Goal: Task Accomplishment & Management: Manage account settings

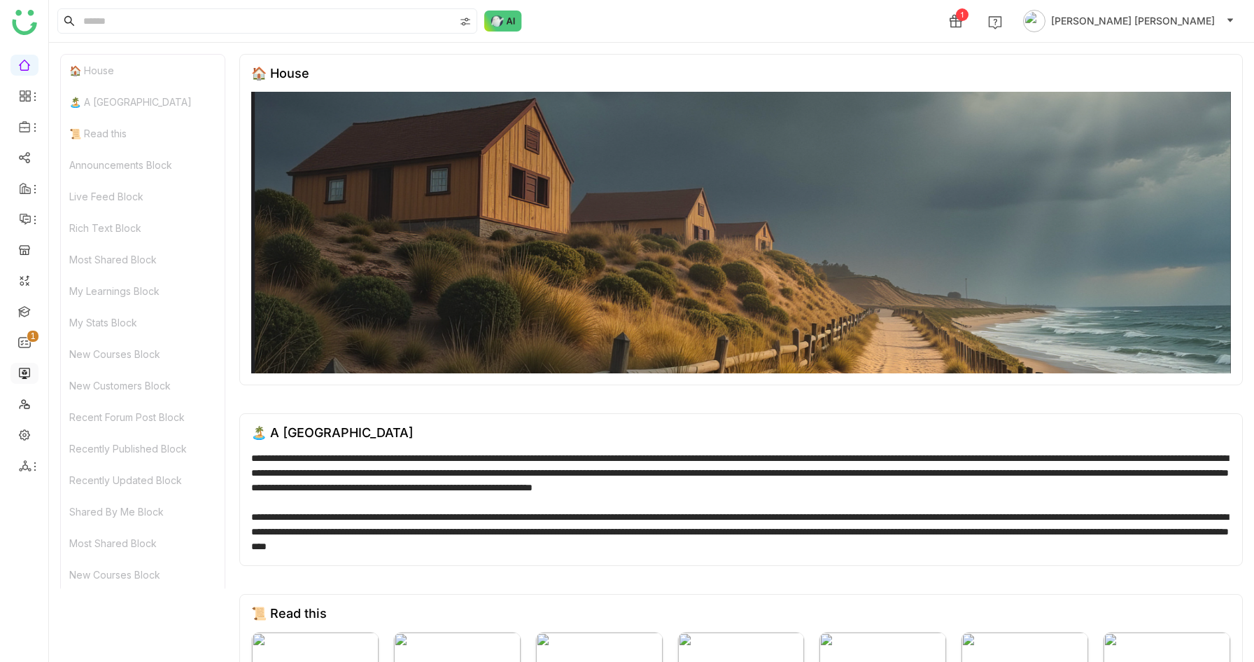
click at [24, 375] on link at bounding box center [24, 372] width 13 height 12
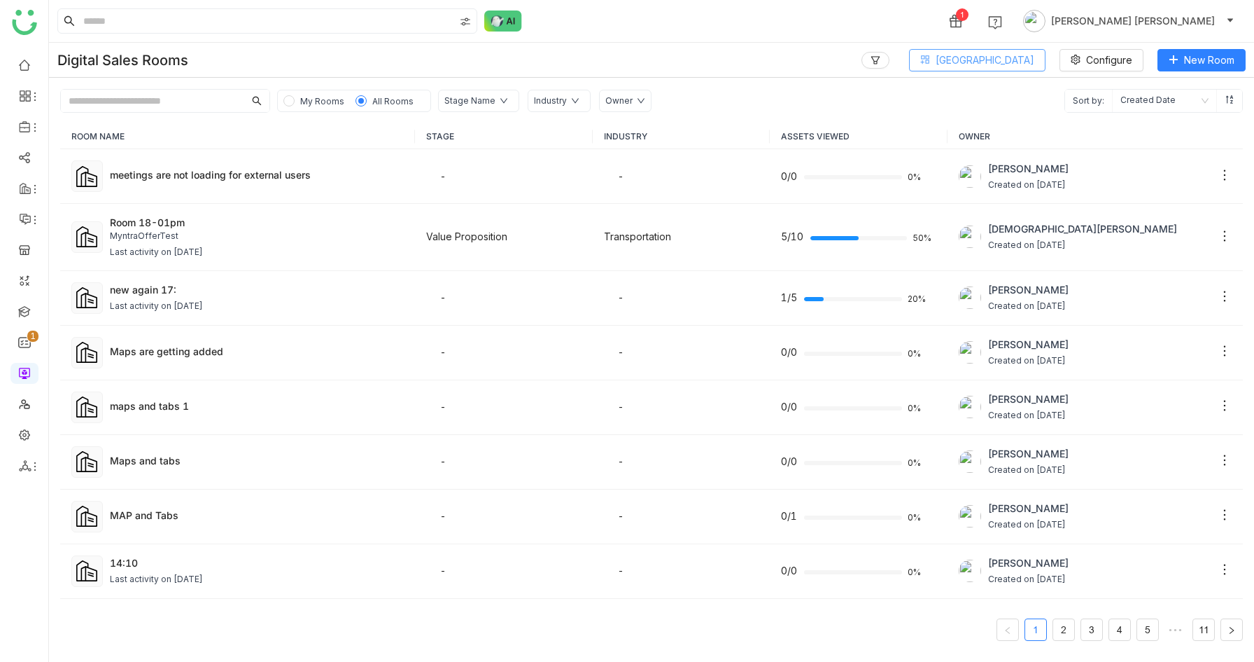
click at [998, 64] on span "[GEOGRAPHIC_DATA]" at bounding box center [985, 60] width 99 height 15
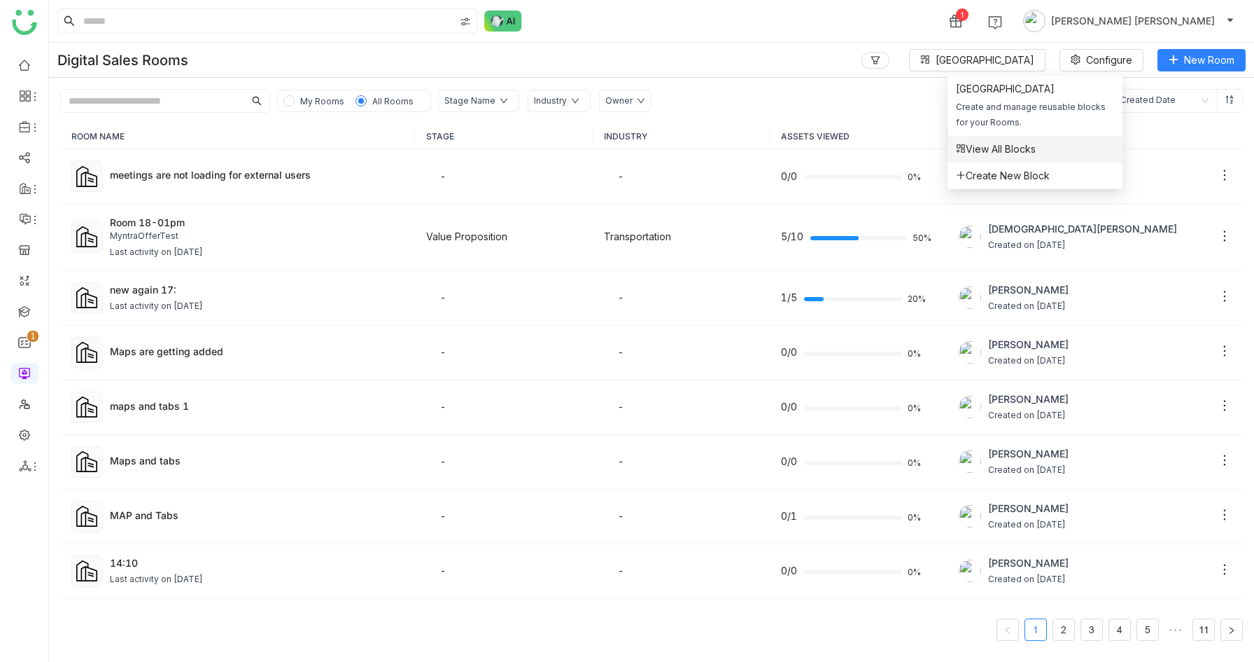
click at [998, 158] on li "View All Blocks" at bounding box center [1035, 149] width 175 height 27
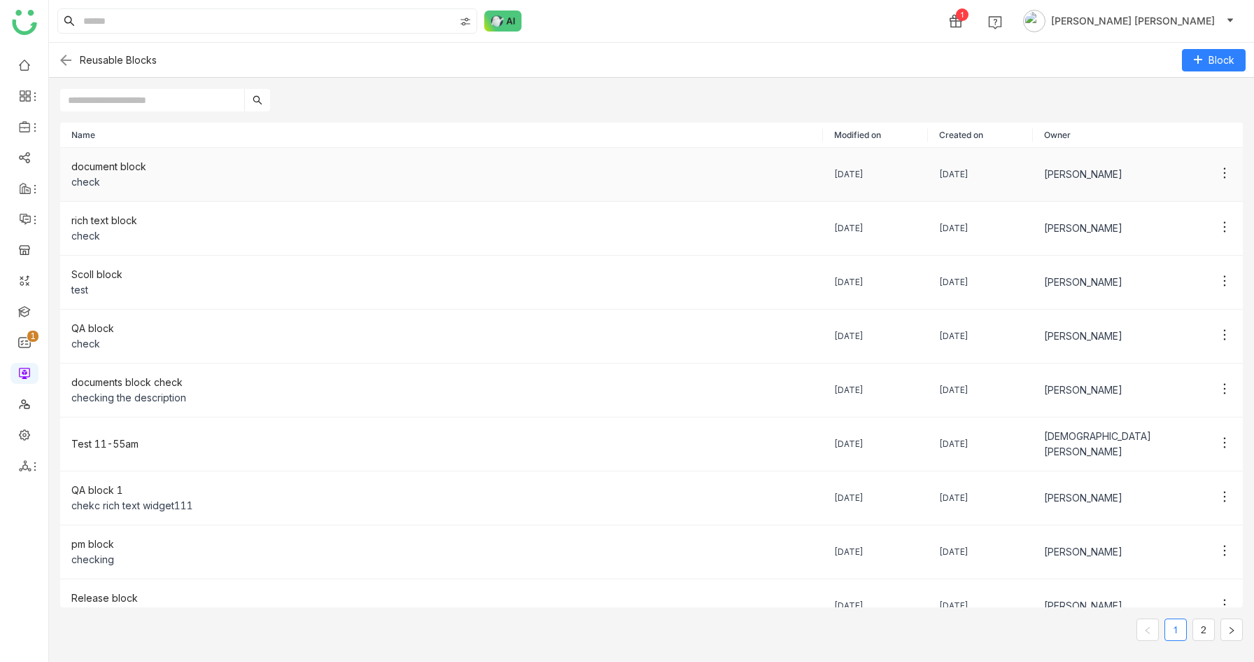
click at [153, 166] on div "document block" at bounding box center [441, 166] width 741 height 15
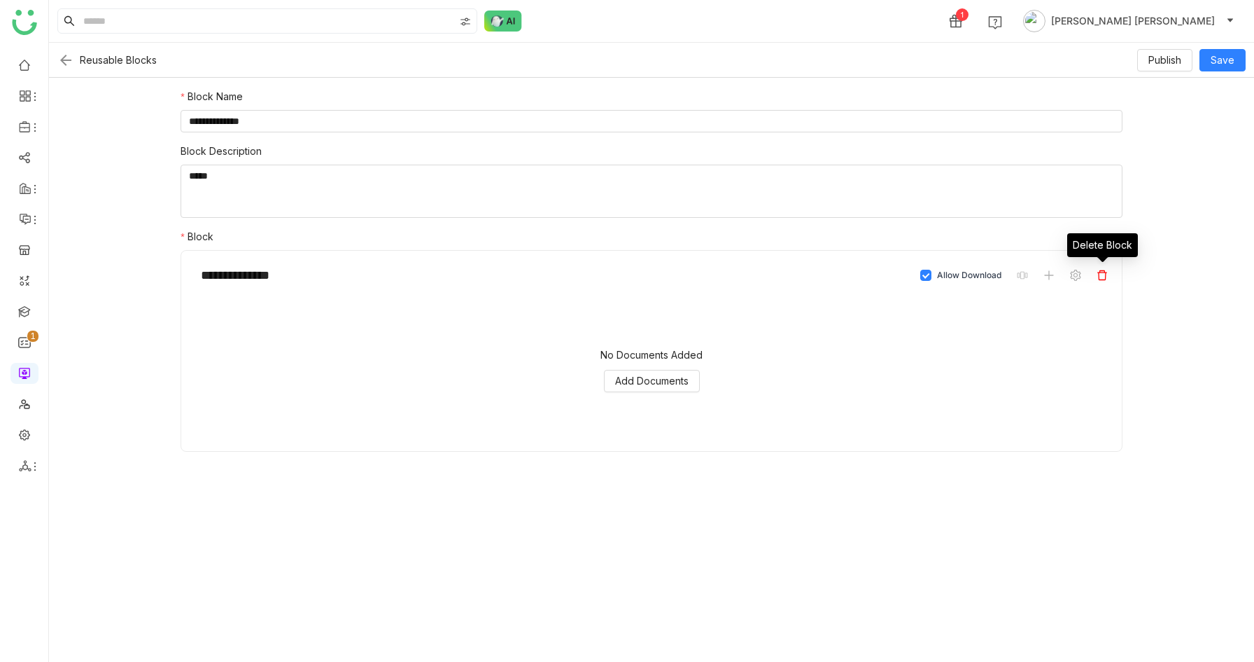
click at [1103, 271] on icon at bounding box center [1102, 275] width 11 height 11
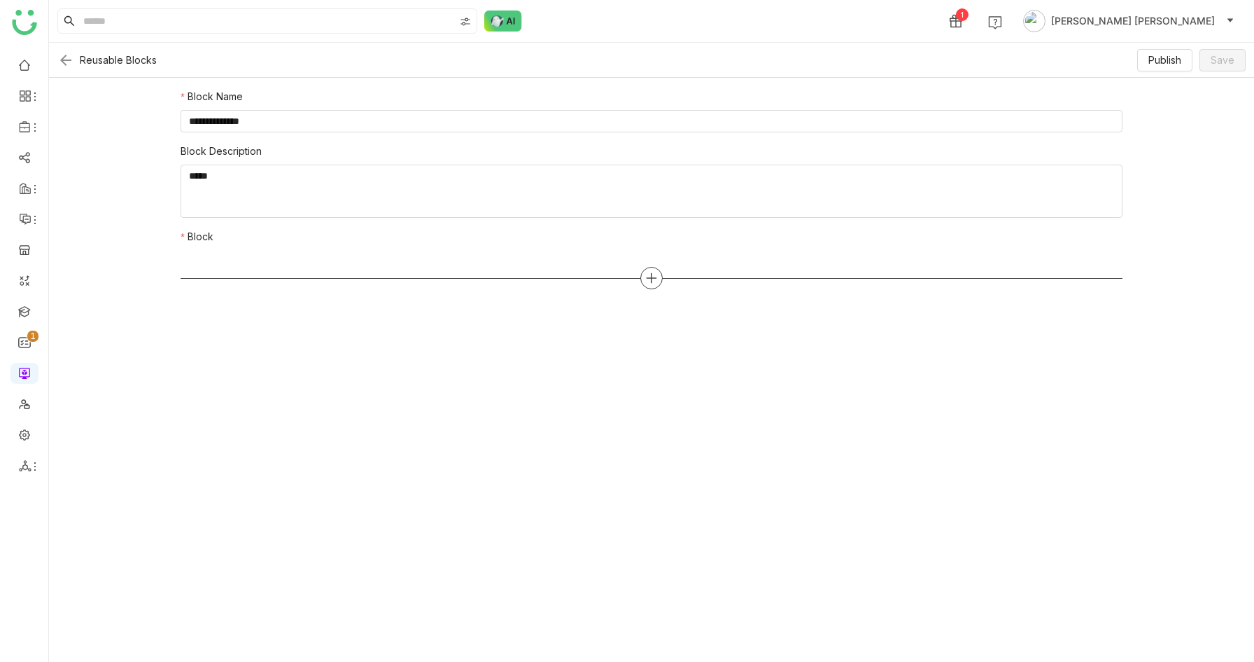
click at [655, 283] on icon at bounding box center [651, 278] width 13 height 13
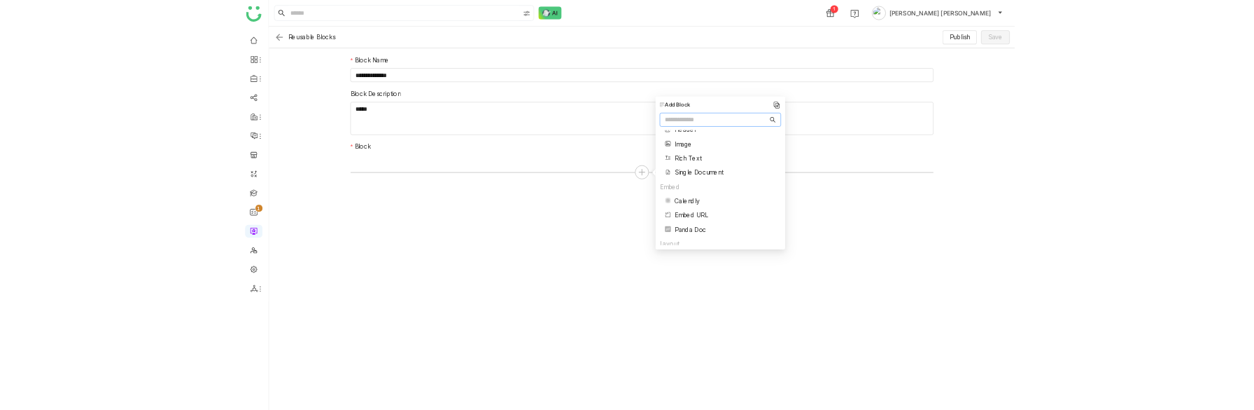
scroll to position [190, 0]
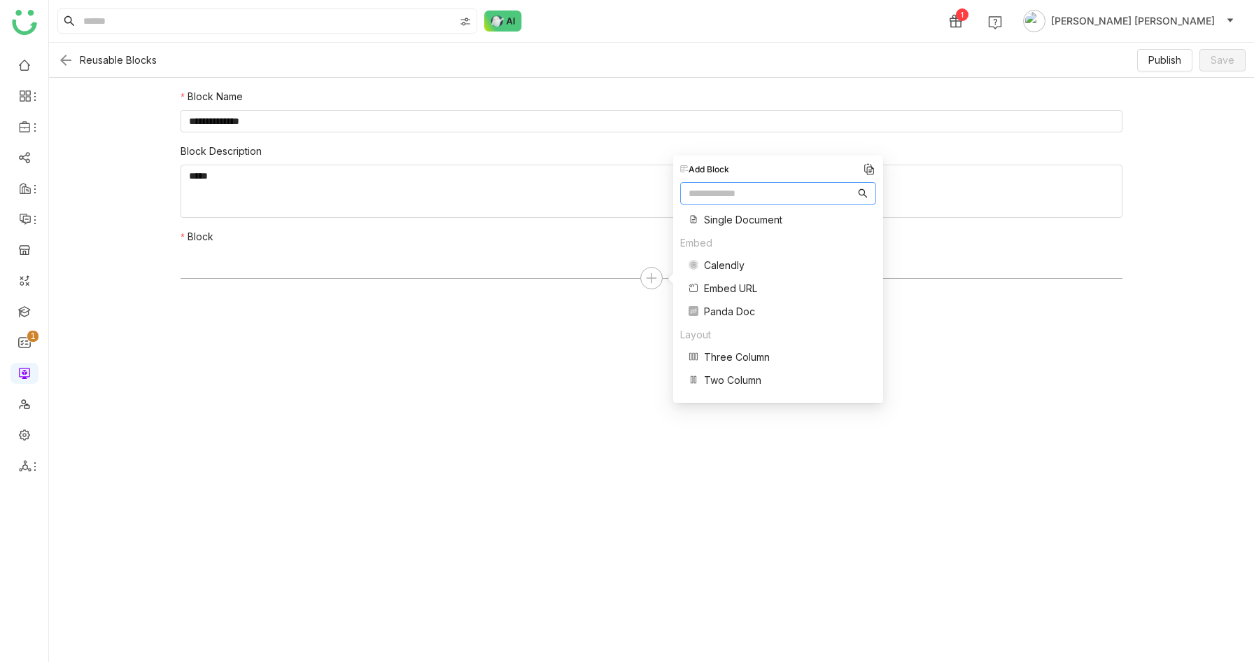
click at [726, 357] on span "Three Column" at bounding box center [737, 356] width 66 height 15
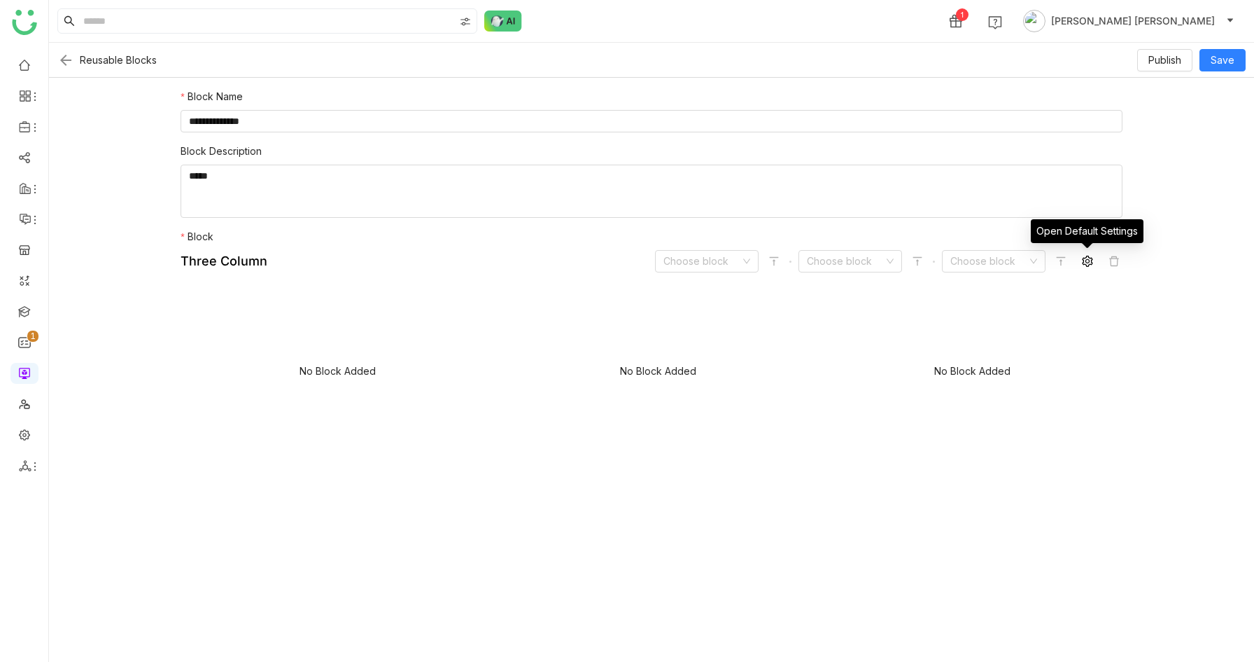
click at [1082, 258] on icon at bounding box center [1087, 261] width 11 height 11
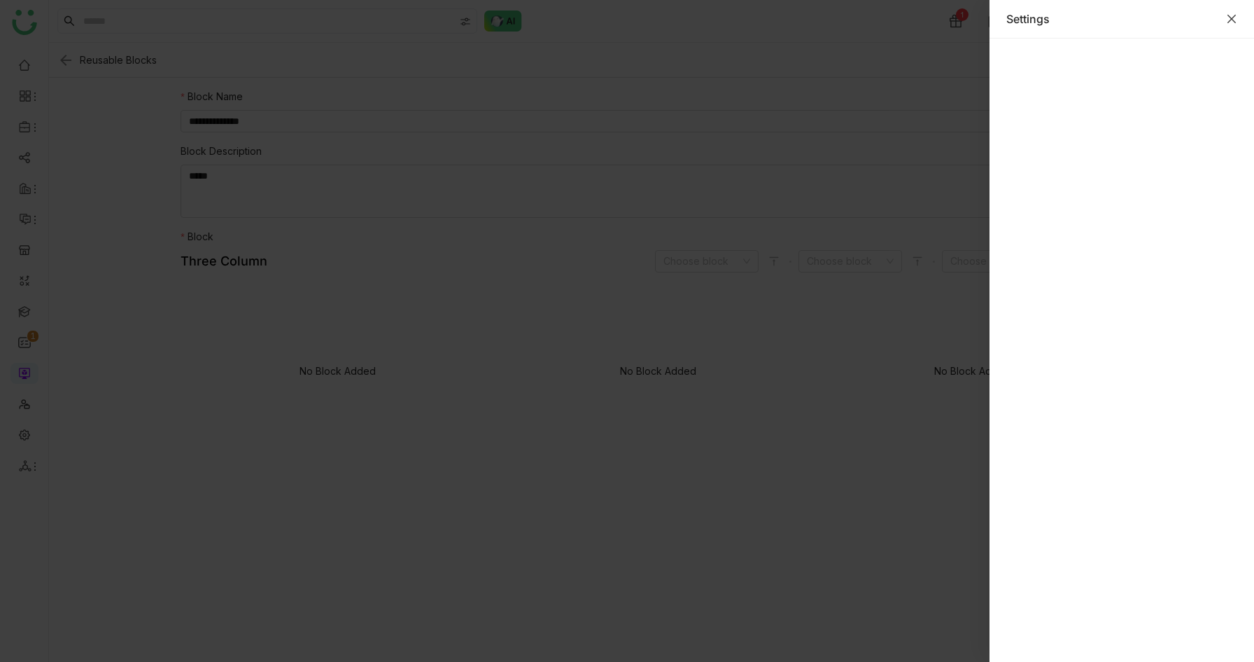
click at [1228, 18] on icon "Close" at bounding box center [1231, 18] width 11 height 11
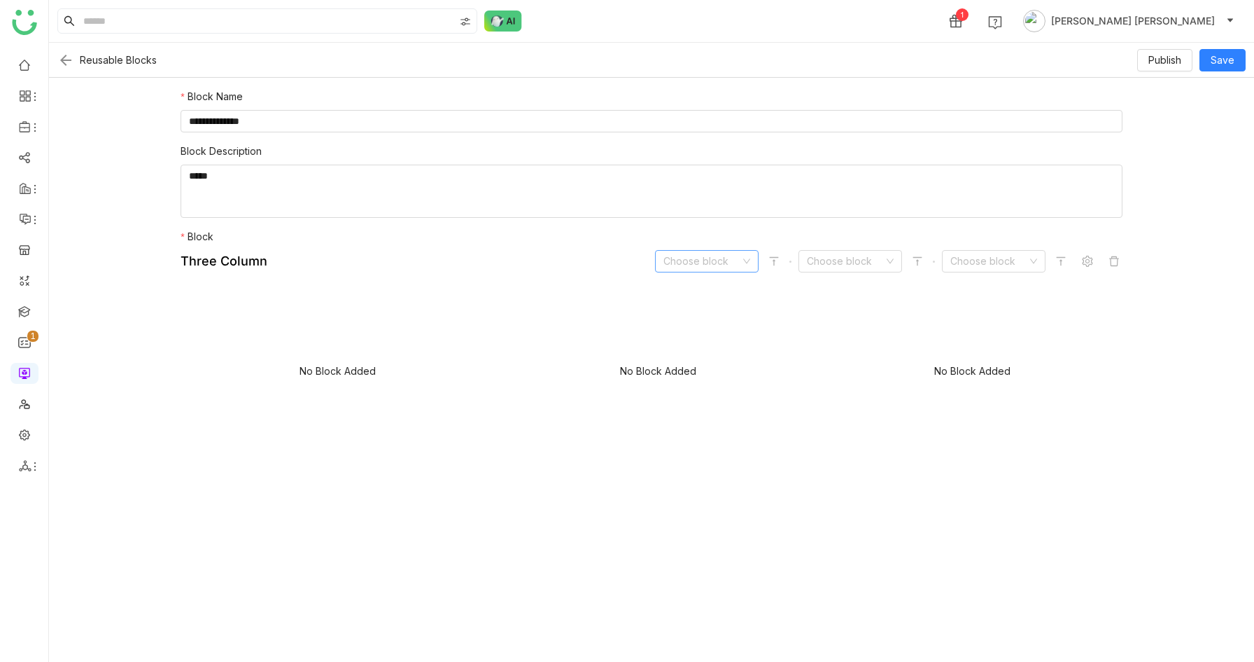
click at [708, 264] on input at bounding box center [702, 261] width 77 height 21
click at [708, 326] on div "Document" at bounding box center [707, 333] width 87 height 15
click at [832, 260] on input at bounding box center [845, 261] width 77 height 21
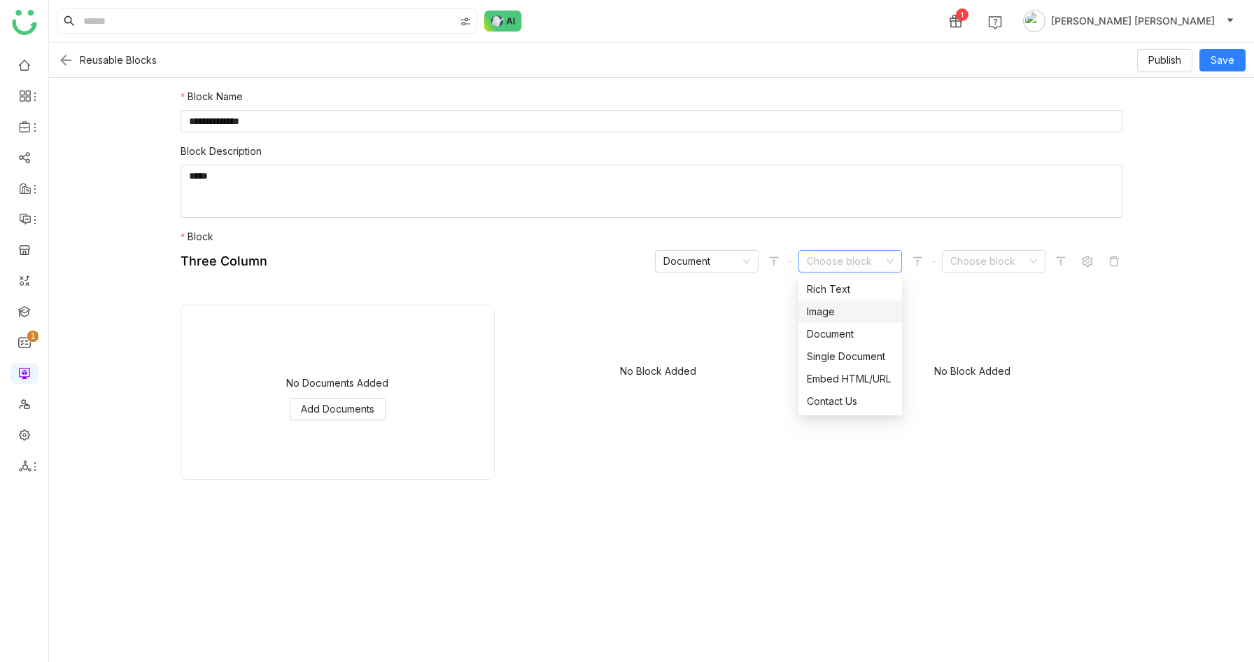
click at [826, 318] on div "Image" at bounding box center [850, 311] width 87 height 15
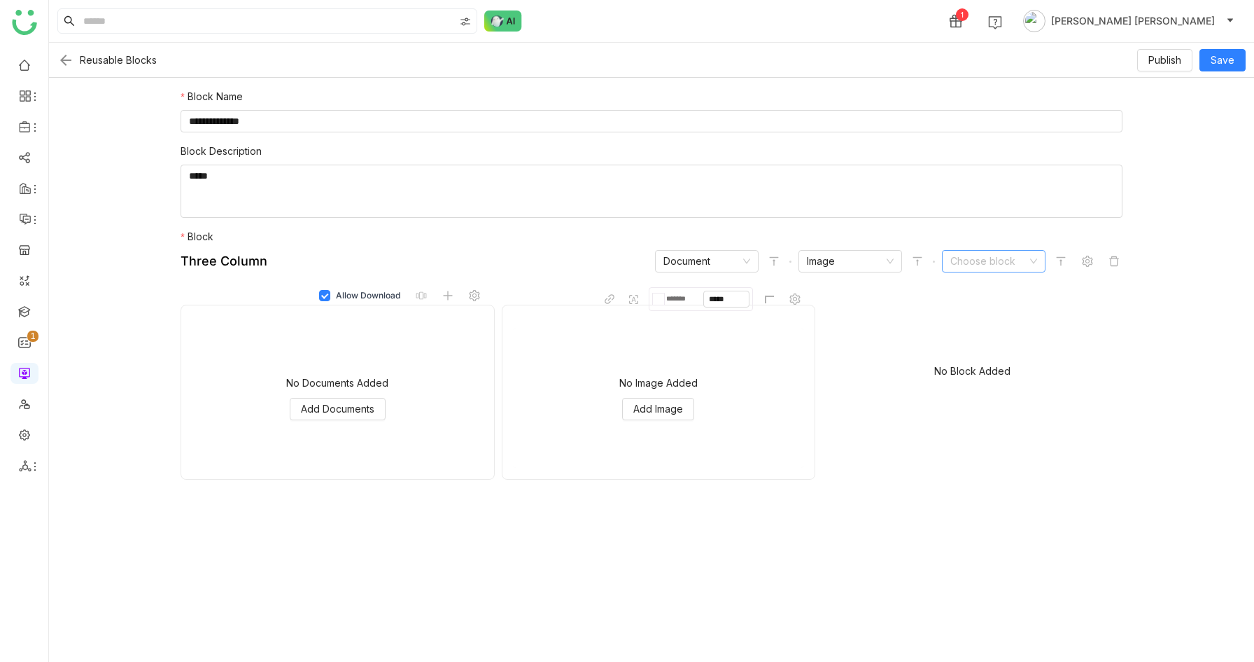
click at [960, 258] on input at bounding box center [989, 261] width 77 height 21
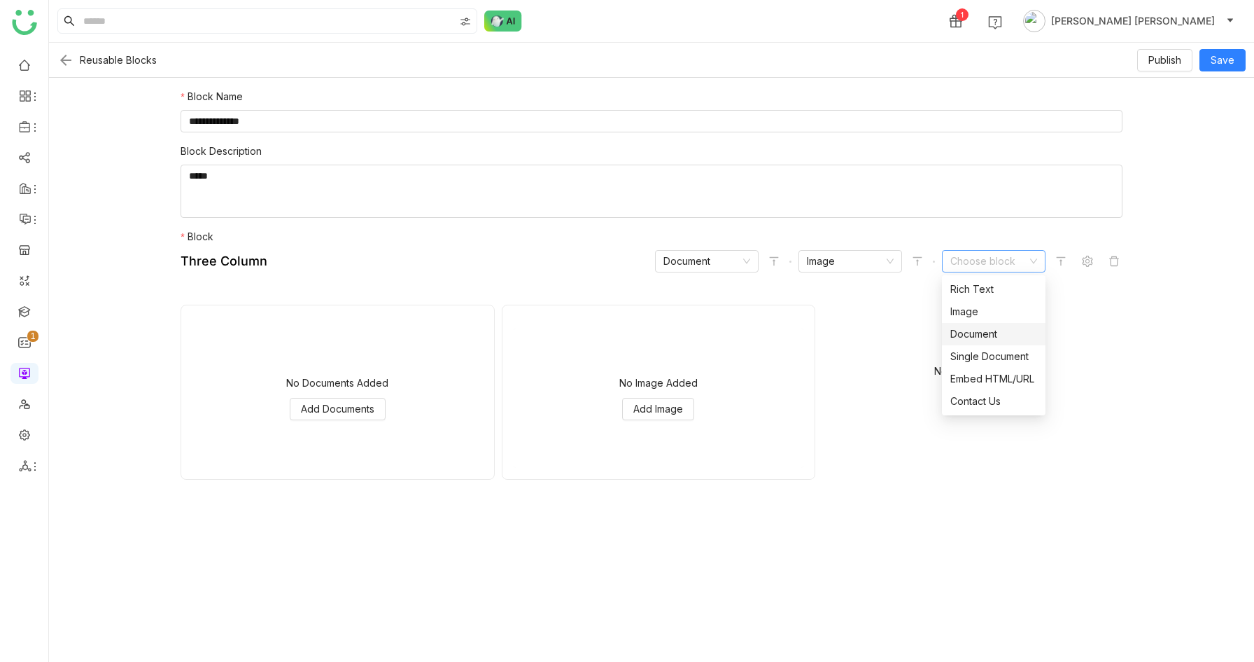
click at [970, 330] on div "Document" at bounding box center [994, 333] width 87 height 15
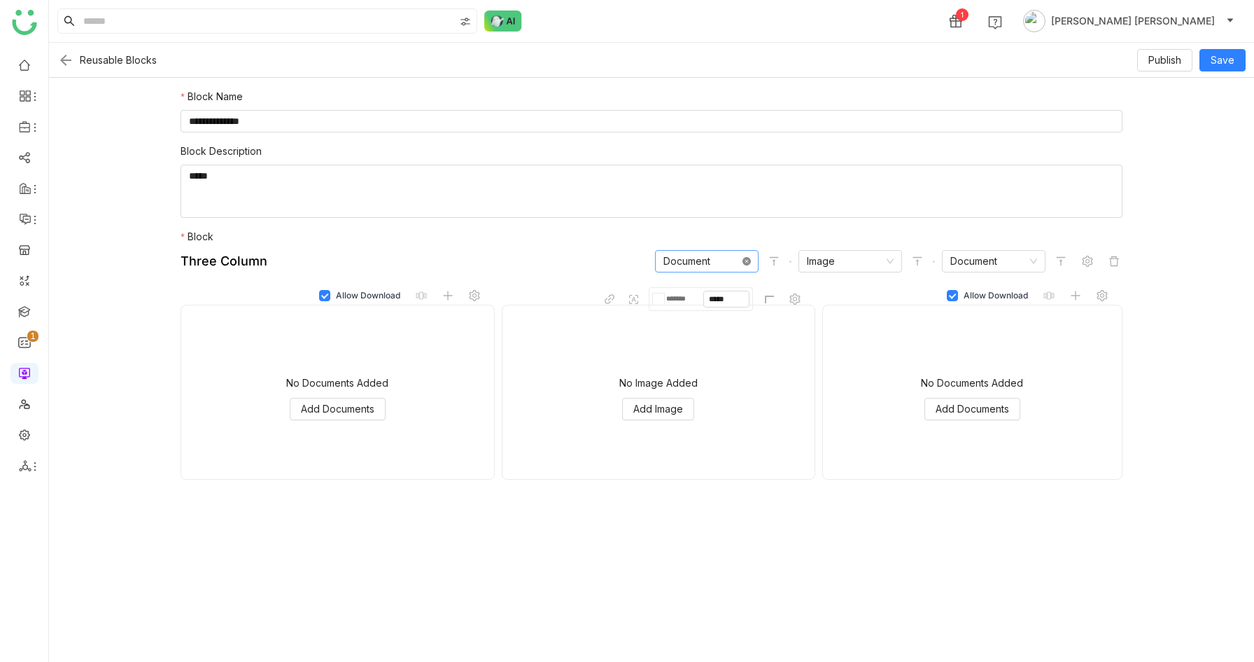
click at [748, 261] on icon at bounding box center [747, 261] width 8 height 8
click at [721, 255] on input at bounding box center [702, 261] width 77 height 21
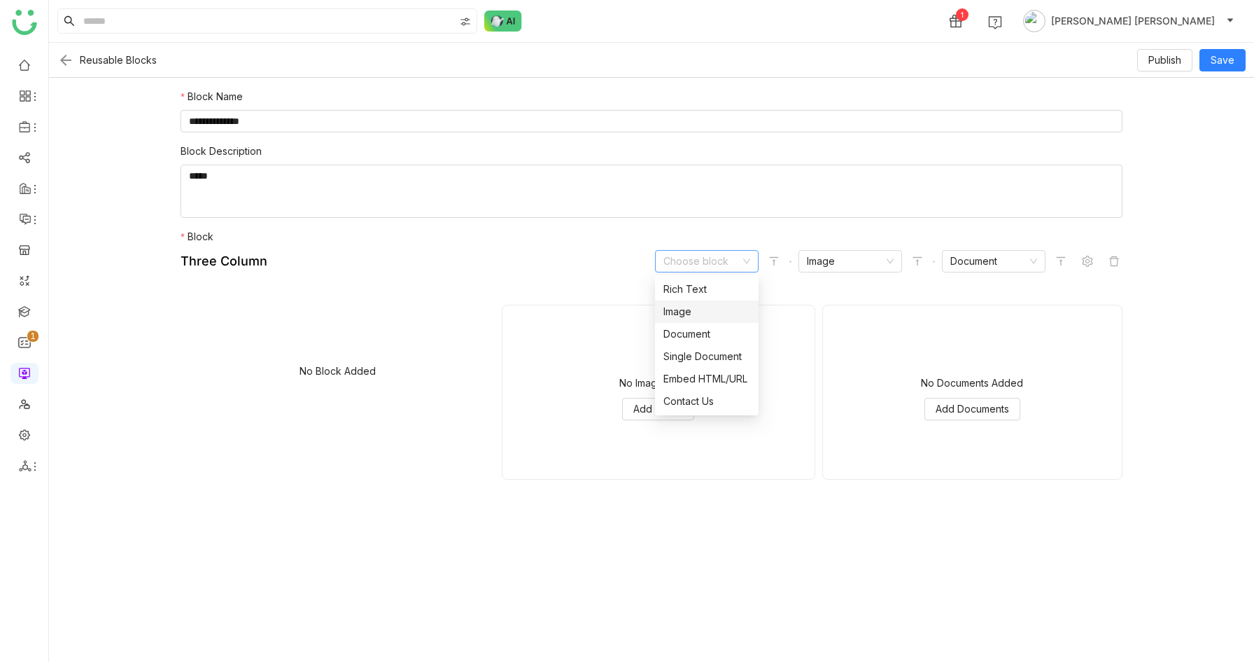
click at [704, 310] on div "Image" at bounding box center [707, 311] width 87 height 15
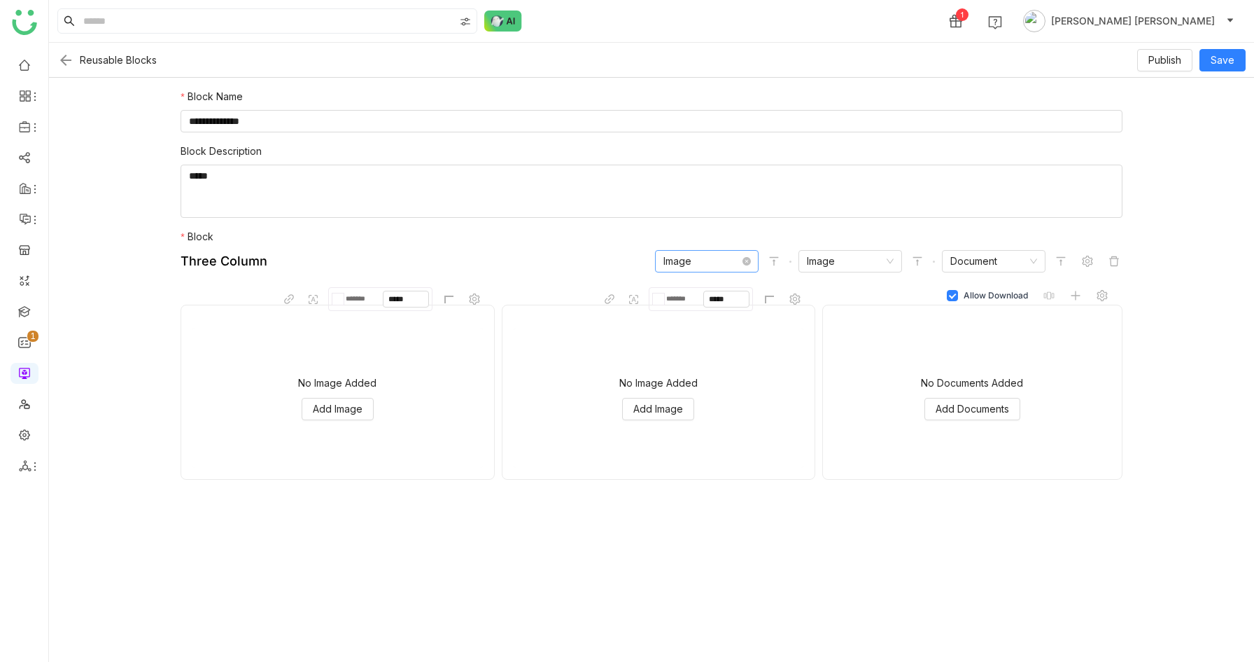
click at [746, 256] on nz-select-item "Image" at bounding box center [707, 261] width 87 height 21
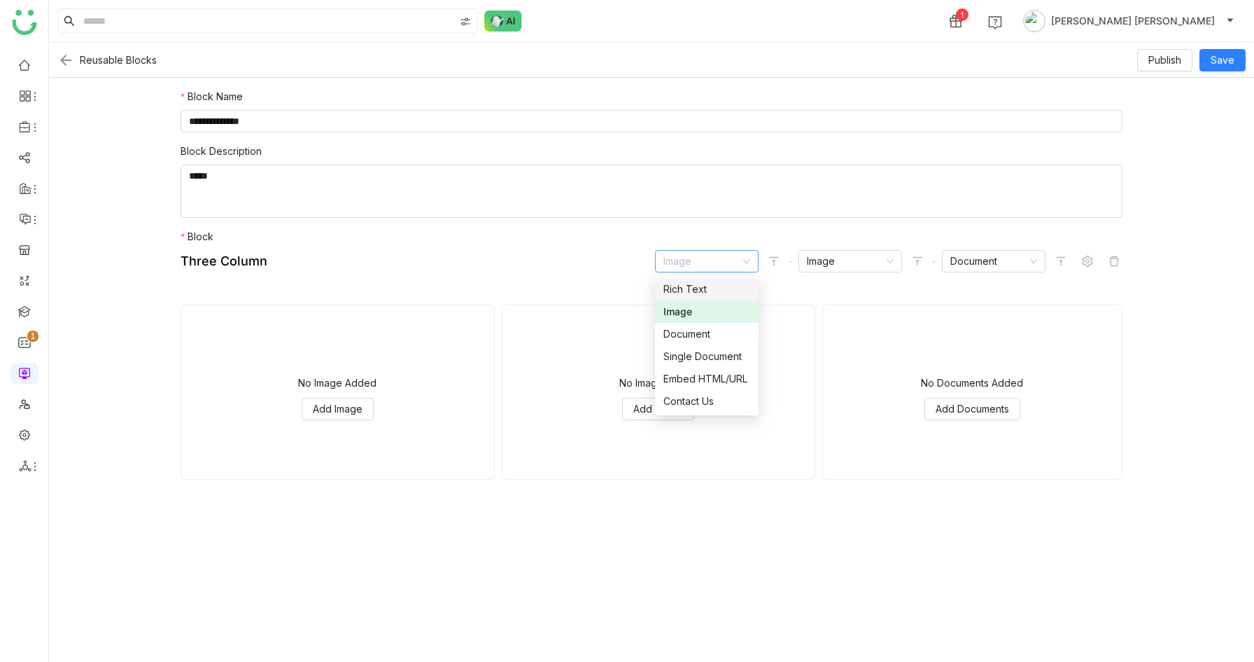
click at [715, 284] on div "Rich Text" at bounding box center [707, 288] width 87 height 15
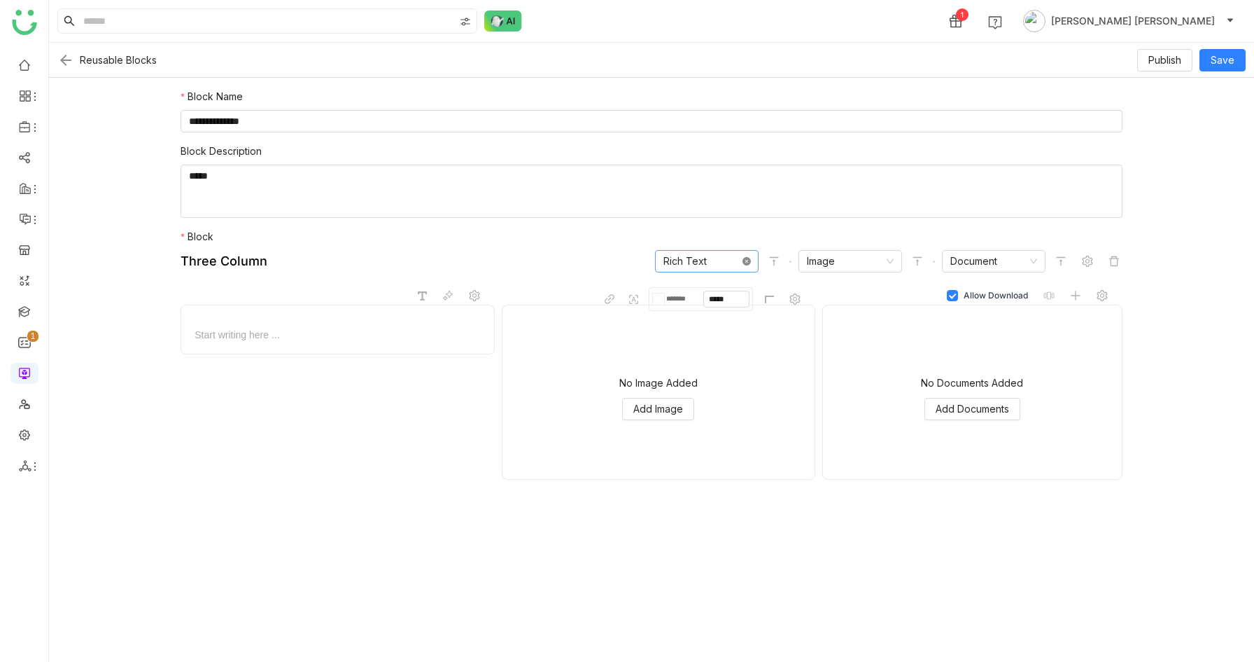
click at [743, 260] on icon at bounding box center [747, 261] width 8 height 8
click at [732, 260] on input at bounding box center [702, 261] width 77 height 21
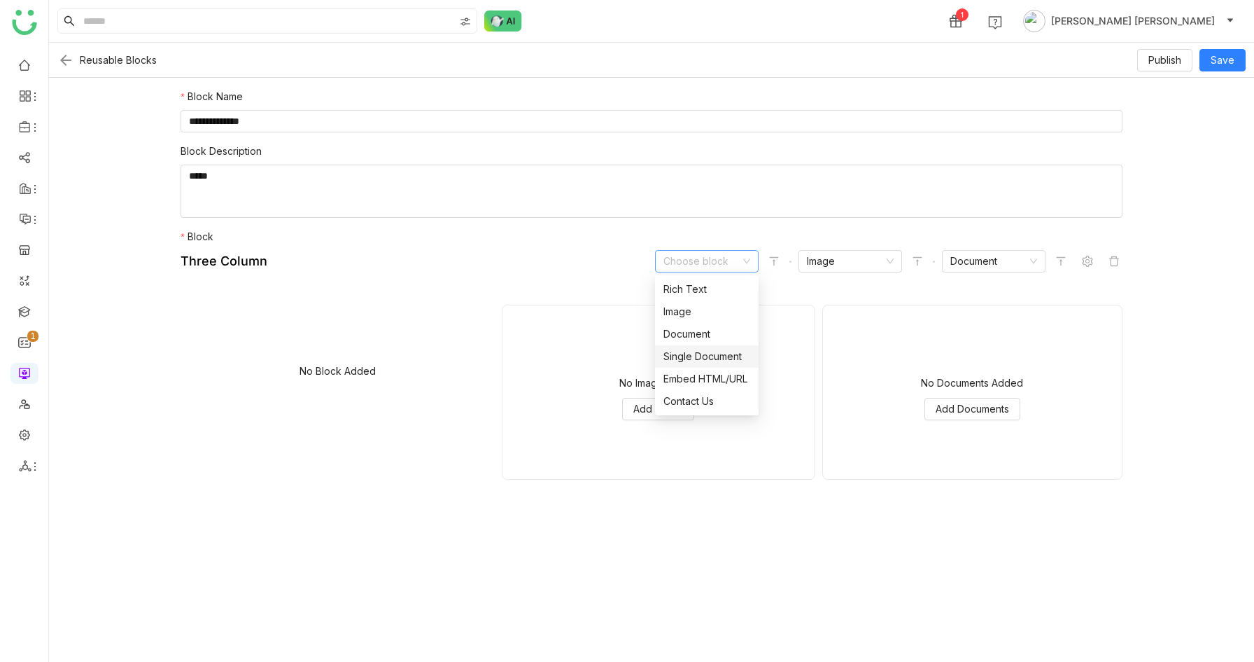
click at [711, 360] on div "Single Document" at bounding box center [707, 356] width 87 height 15
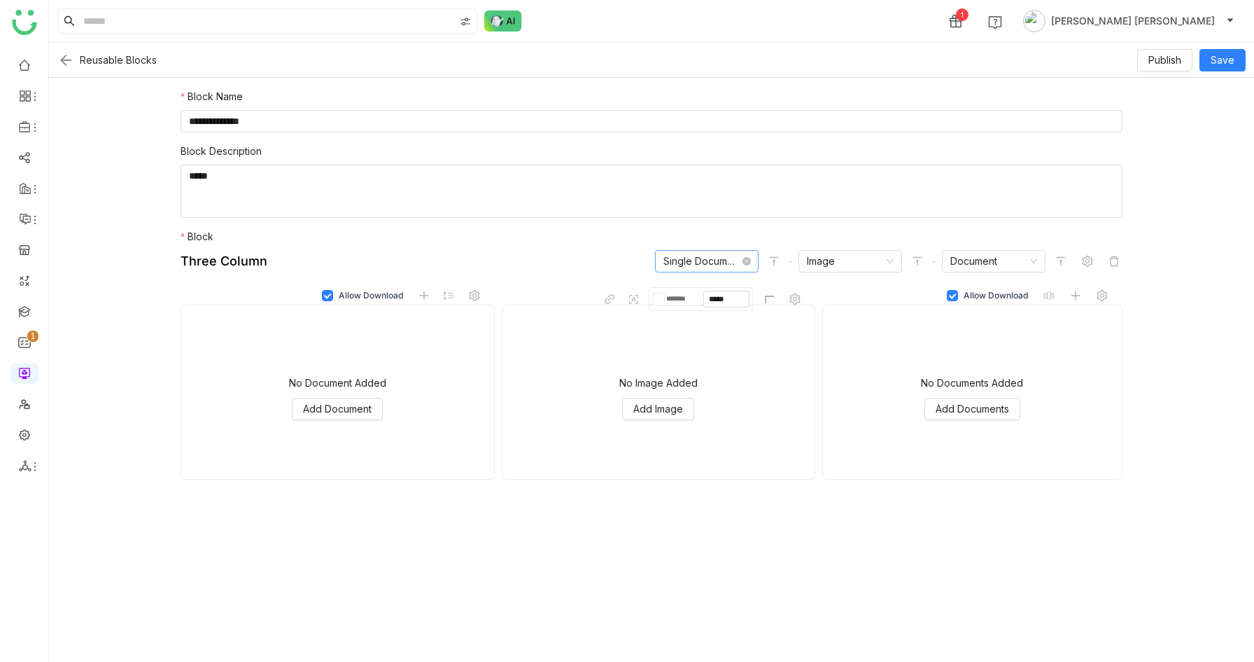
click at [732, 263] on nz-select-item "Single Document" at bounding box center [707, 261] width 87 height 21
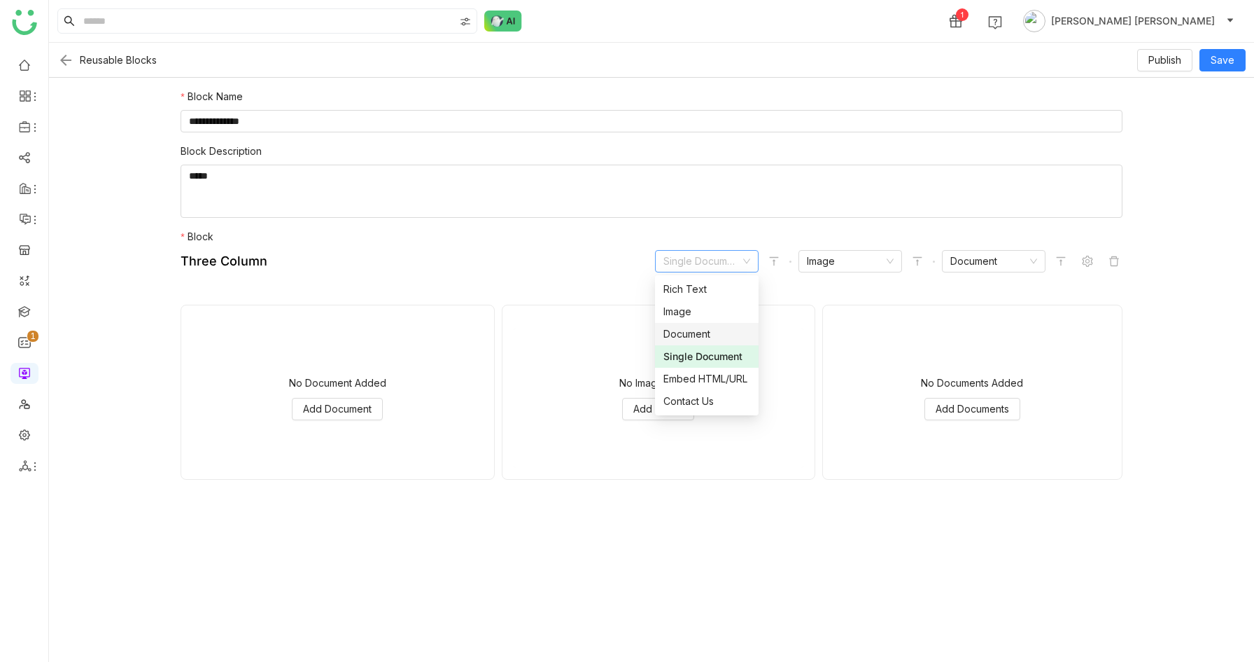
click at [705, 334] on div "Document" at bounding box center [707, 333] width 87 height 15
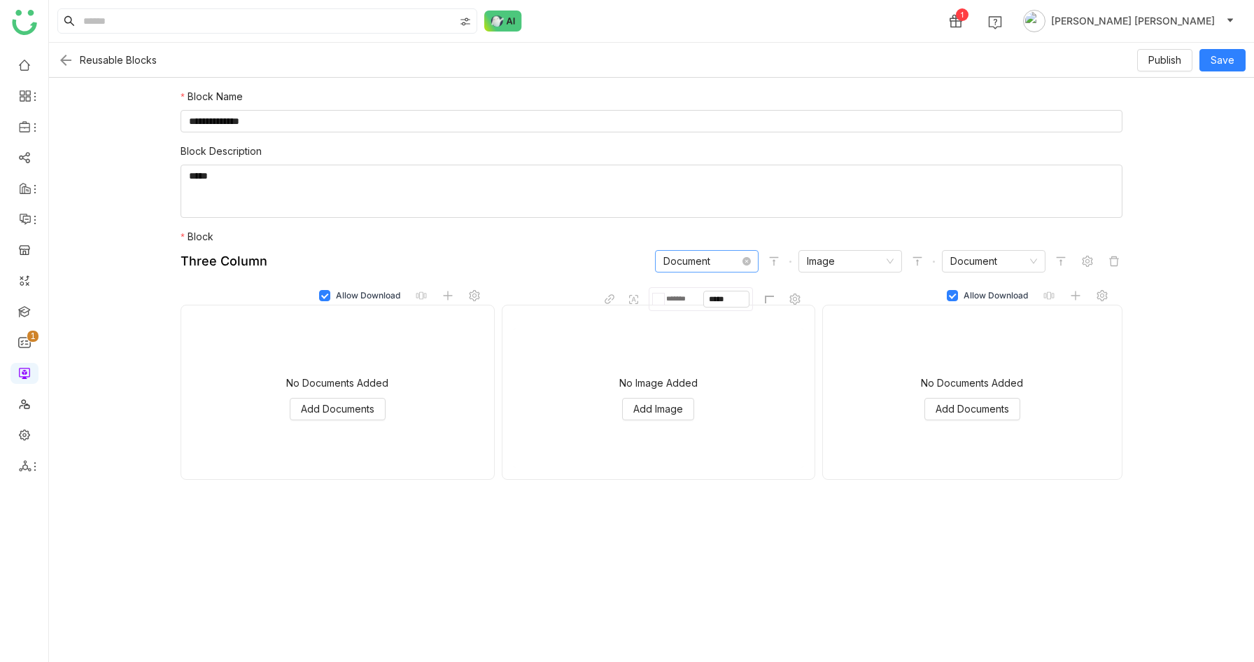
click at [731, 258] on nz-select-item "Document" at bounding box center [707, 261] width 87 height 21
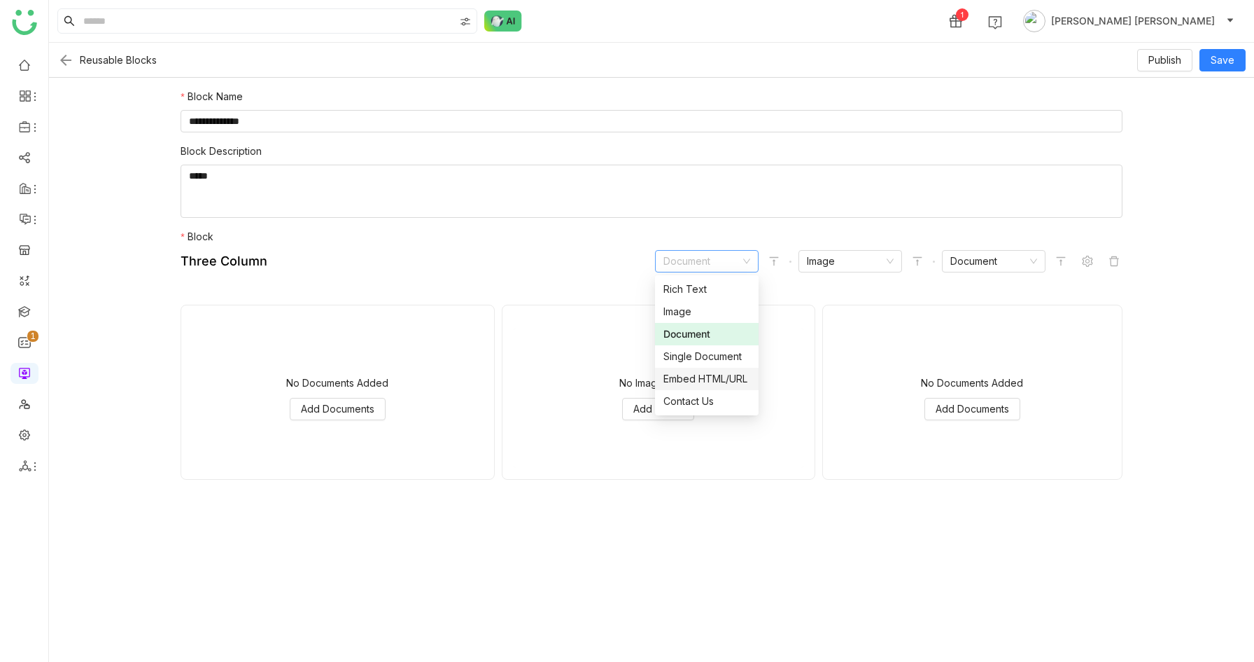
click at [716, 375] on div "Embed HTML/URL" at bounding box center [707, 378] width 87 height 15
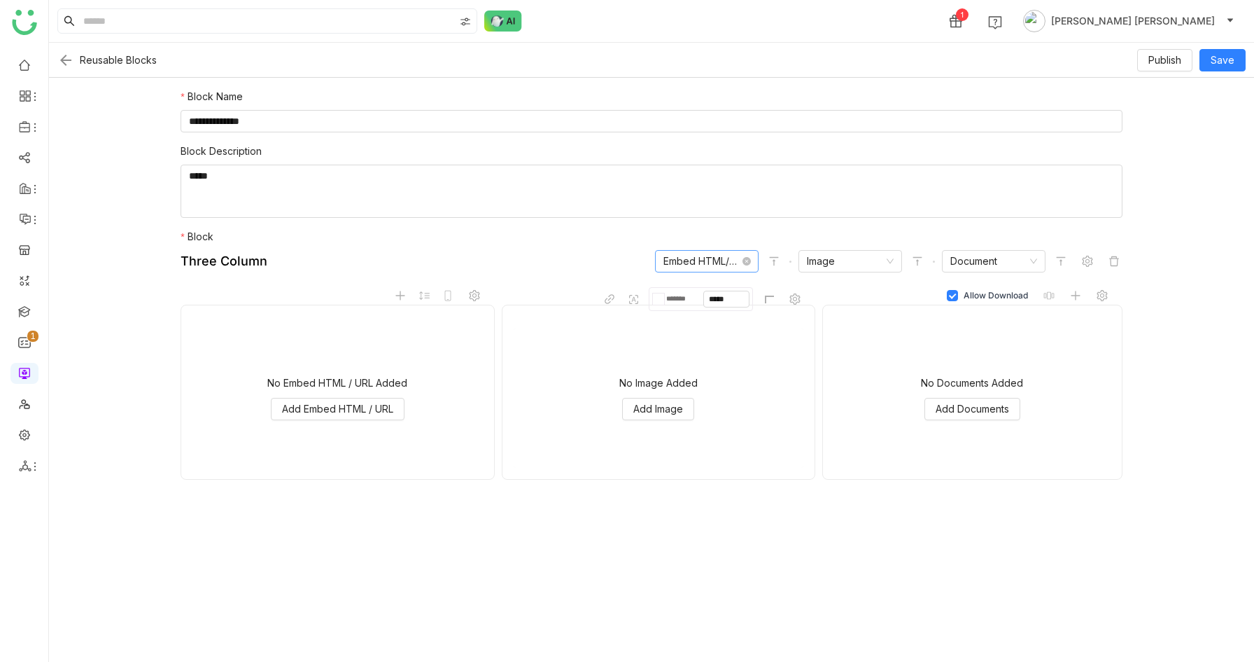
click at [720, 256] on nz-select-item "Embed HTML/URL" at bounding box center [707, 261] width 87 height 21
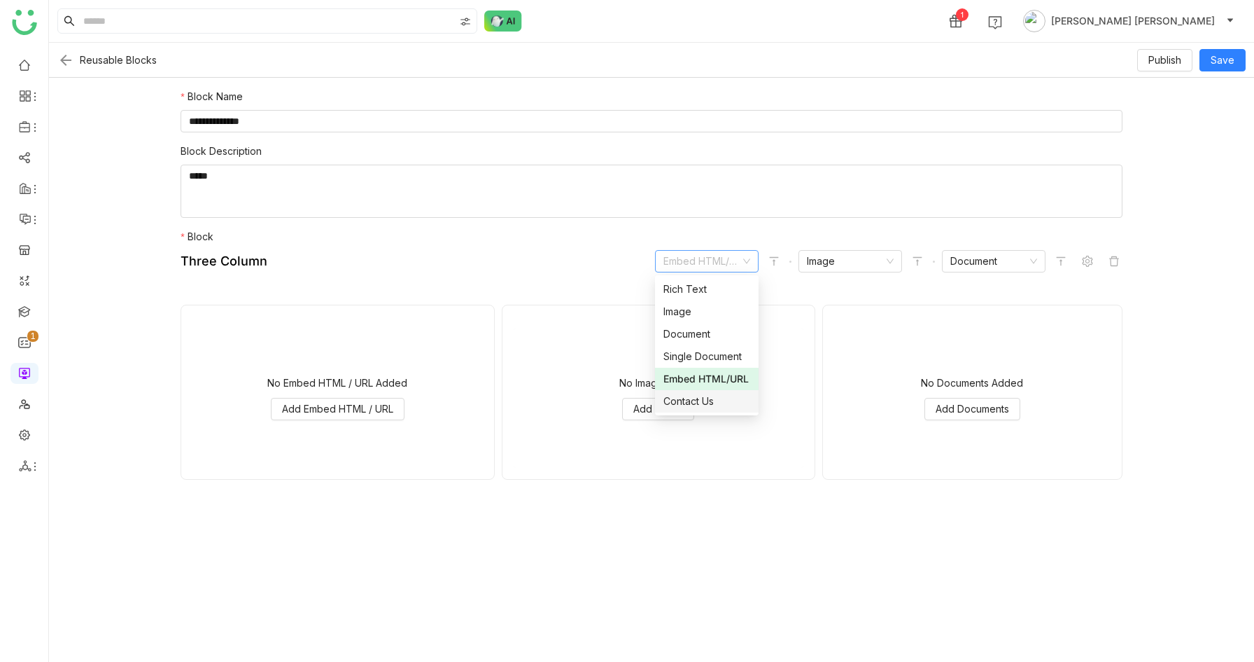
click at [707, 395] on div "Contact Us" at bounding box center [707, 400] width 87 height 15
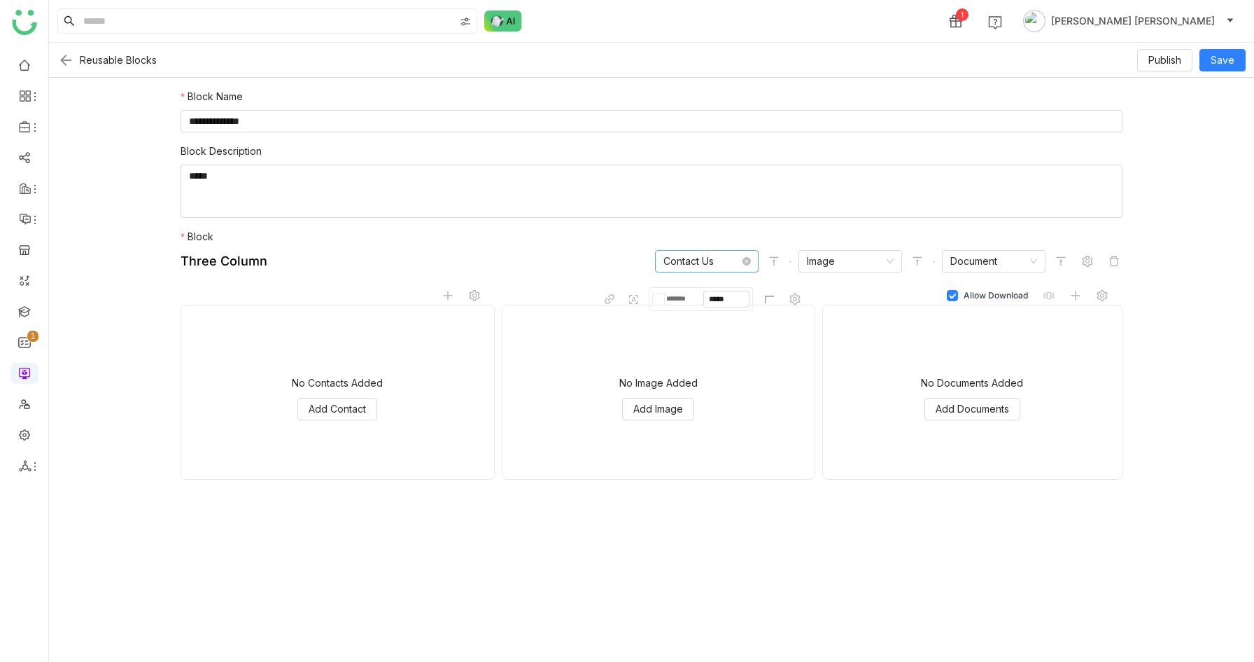
click at [723, 259] on nz-select-item "Contact Us" at bounding box center [707, 261] width 87 height 21
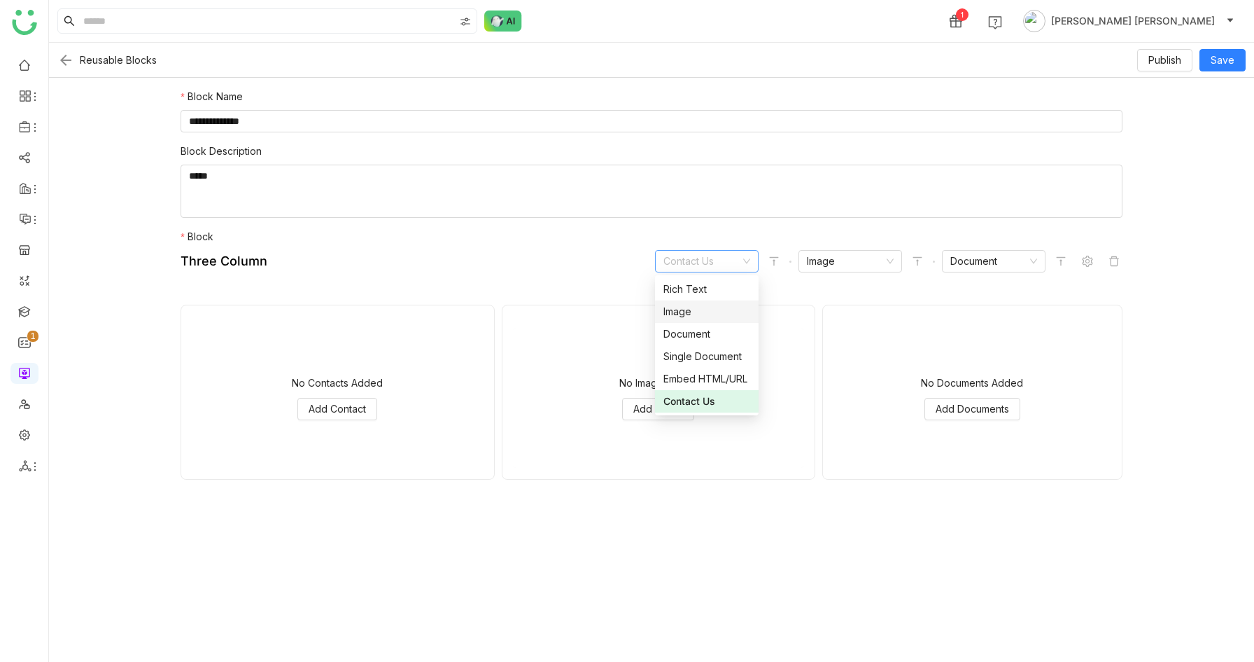
click at [706, 311] on div "Image" at bounding box center [707, 311] width 87 height 15
click at [498, 524] on form "**********" at bounding box center [651, 370] width 1205 height 584
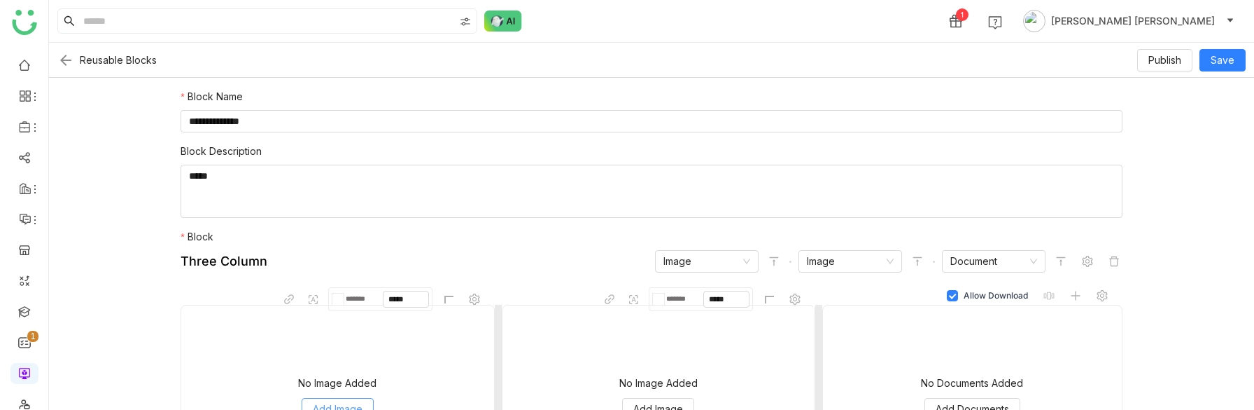
click at [337, 401] on span "Add Image" at bounding box center [338, 408] width 50 height 15
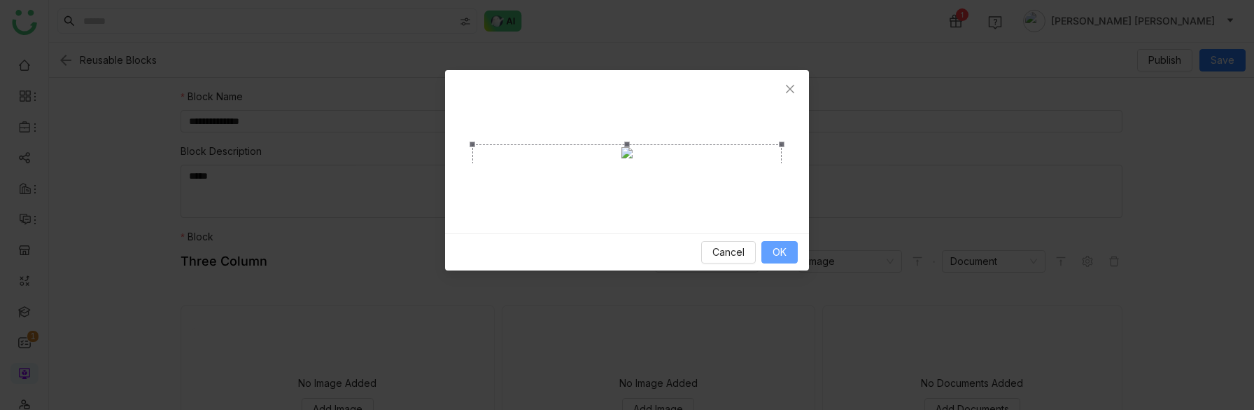
click at [785, 260] on span "OK" at bounding box center [780, 251] width 14 height 15
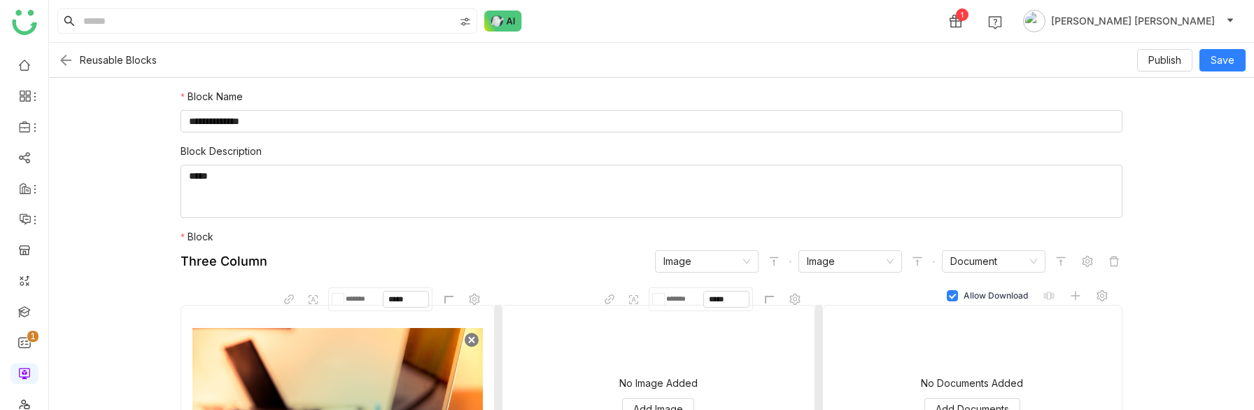
scroll to position [95, 0]
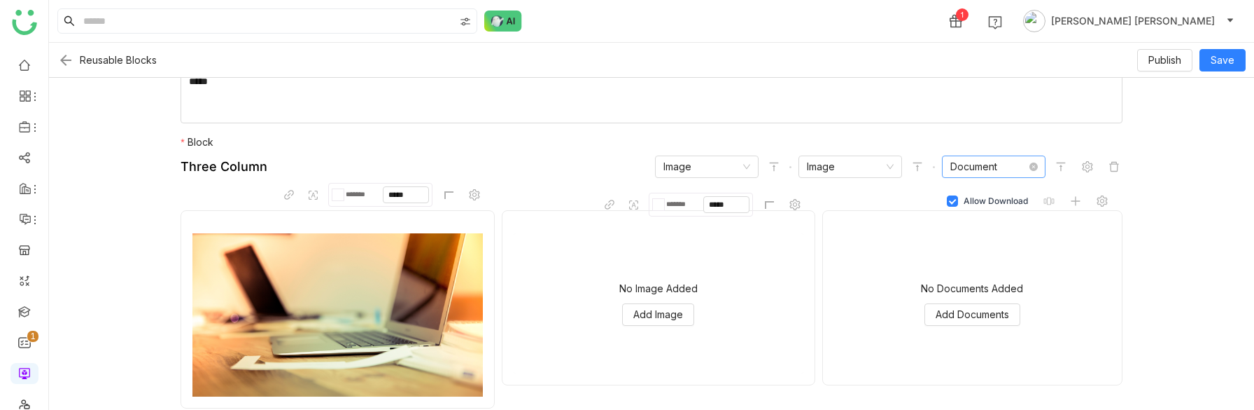
click at [1028, 164] on nz-select-item "Document" at bounding box center [994, 166] width 87 height 21
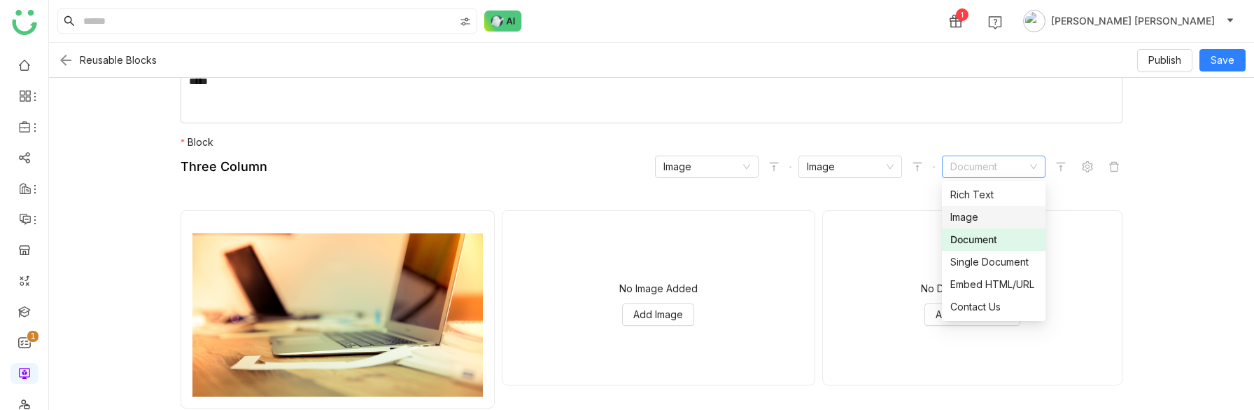
click at [977, 211] on div "Image" at bounding box center [994, 216] width 87 height 15
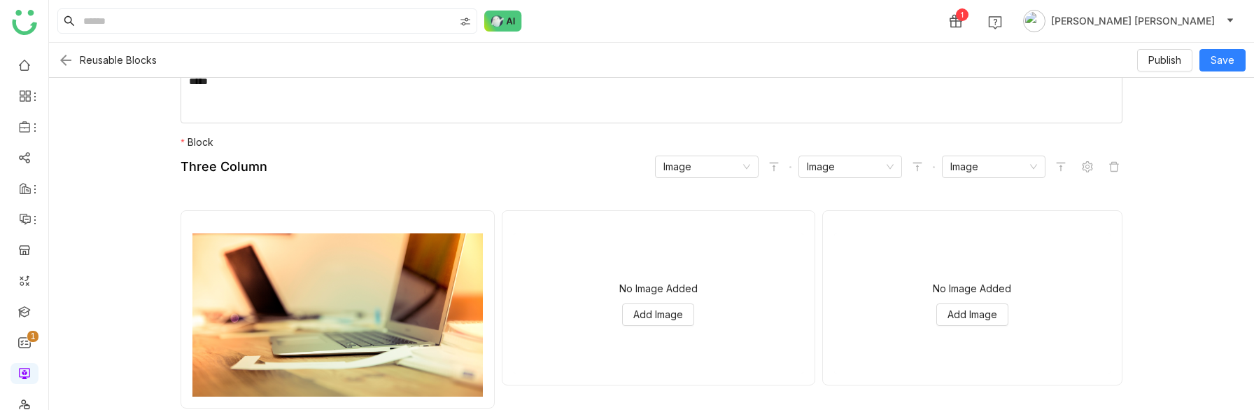
click at [62, 53] on img at bounding box center [65, 60] width 17 height 17
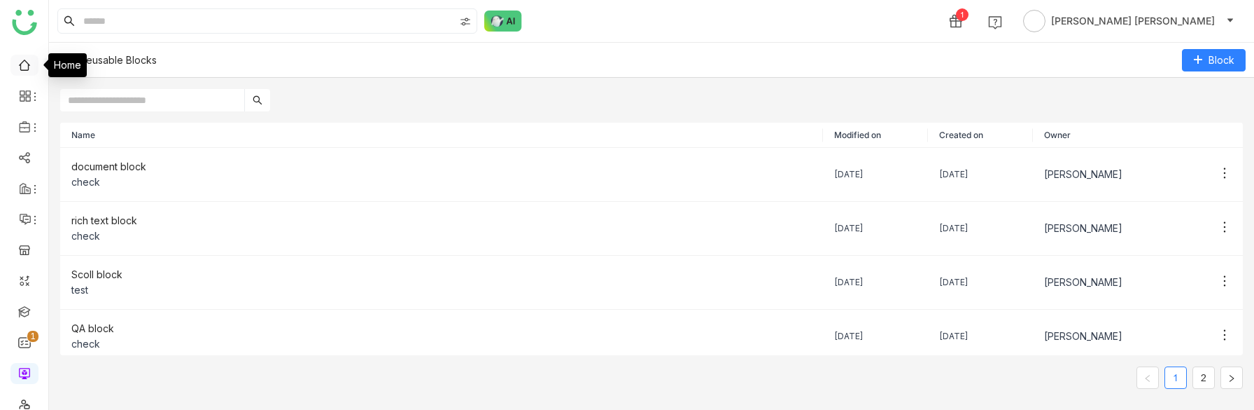
click at [21, 66] on link at bounding box center [24, 64] width 13 height 12
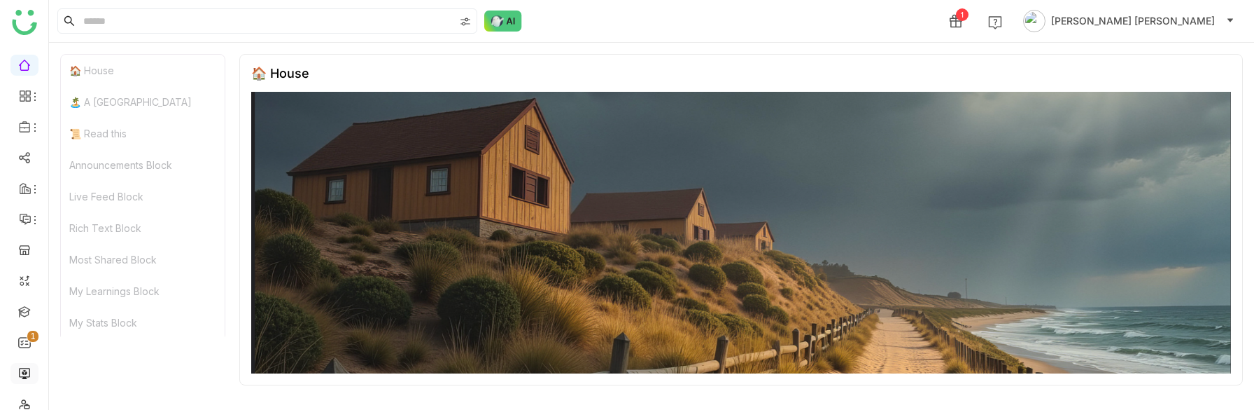
click at [25, 372] on link at bounding box center [24, 372] width 13 height 12
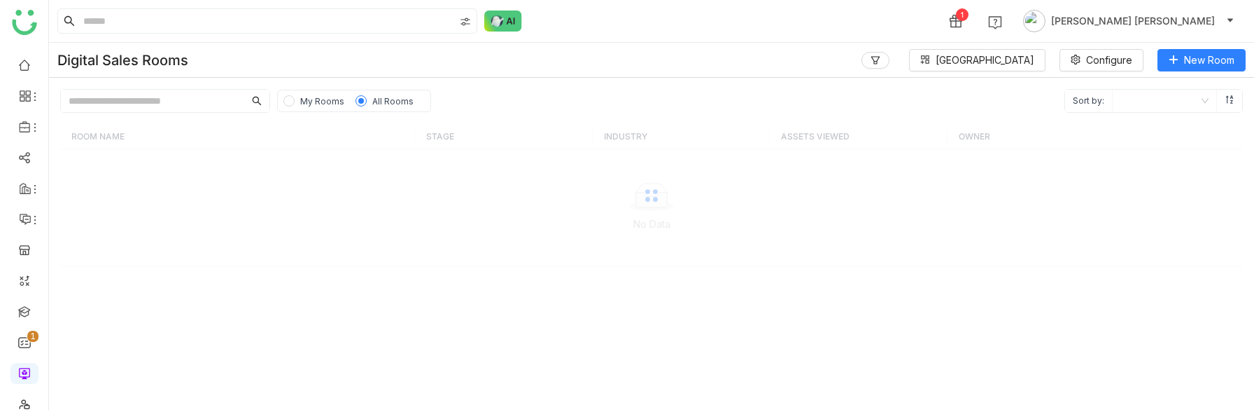
click at [313, 97] on span "My Rooms" at bounding box center [322, 101] width 44 height 11
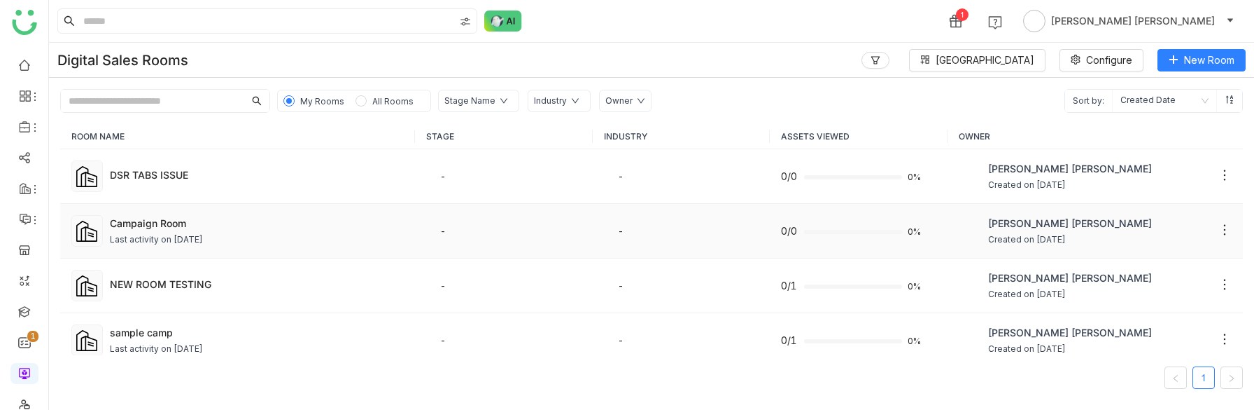
click at [160, 237] on div "Last activity on Aug 11, 2025" at bounding box center [156, 239] width 93 height 13
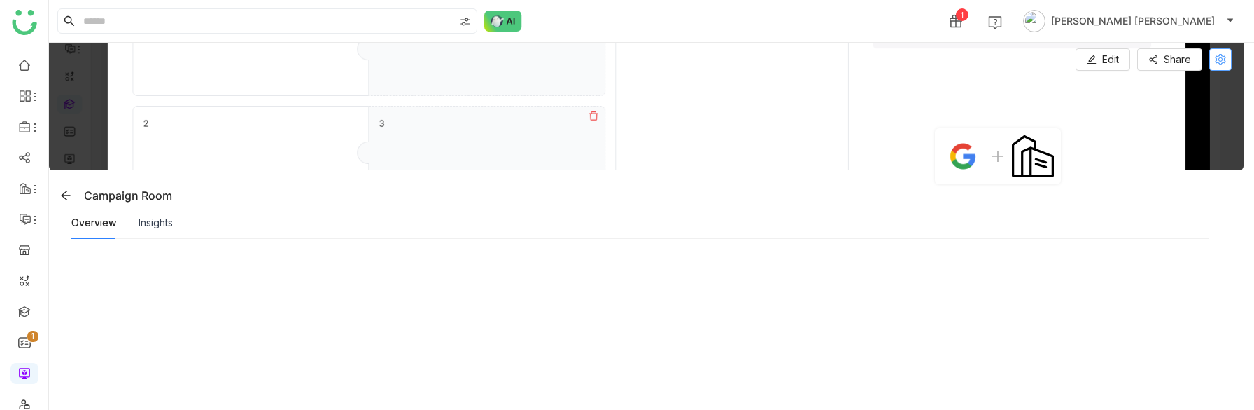
click at [1226, 64] on icon at bounding box center [1220, 59] width 11 height 11
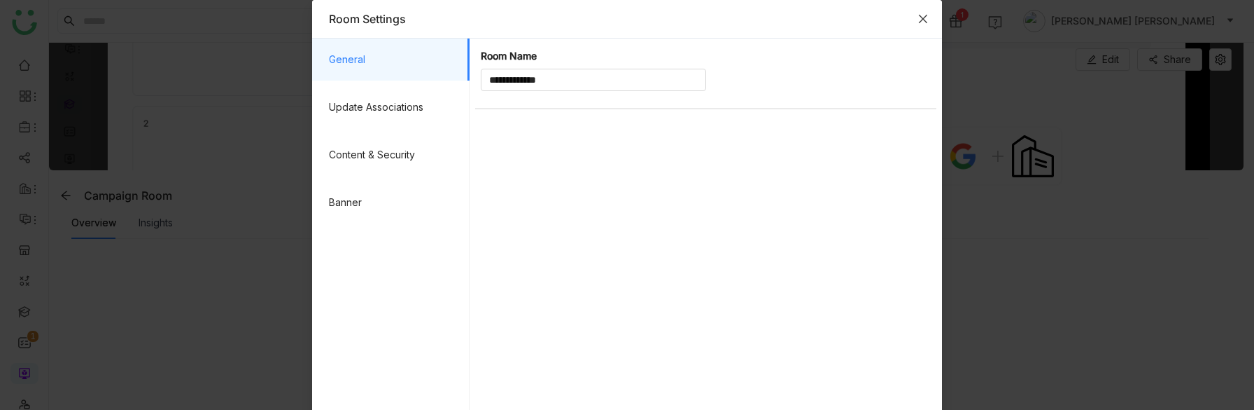
scroll to position [51, 0]
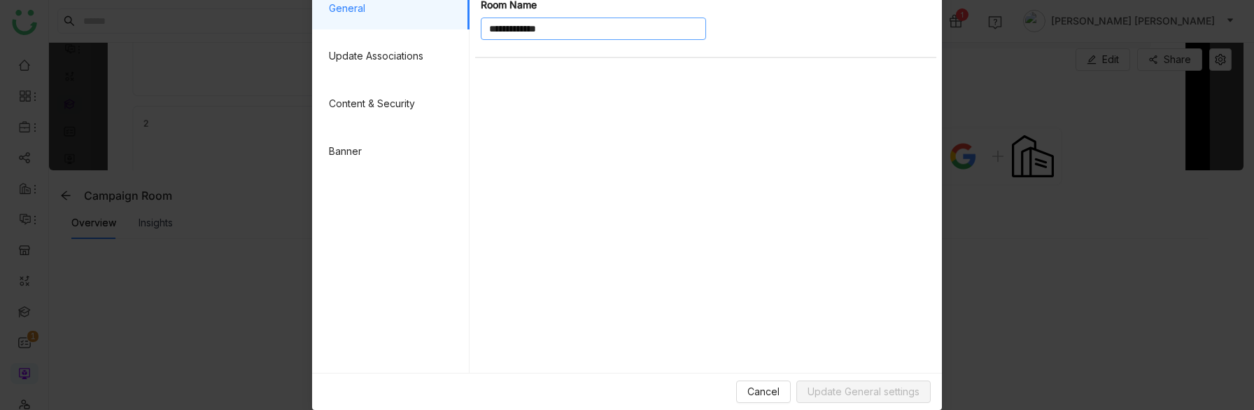
click at [587, 29] on input "**********" at bounding box center [593, 29] width 225 height 22
type input "**********"
click at [905, 389] on span "Update General settings" at bounding box center [864, 391] width 112 height 15
click at [776, 396] on span "Cancel" at bounding box center [764, 391] width 32 height 15
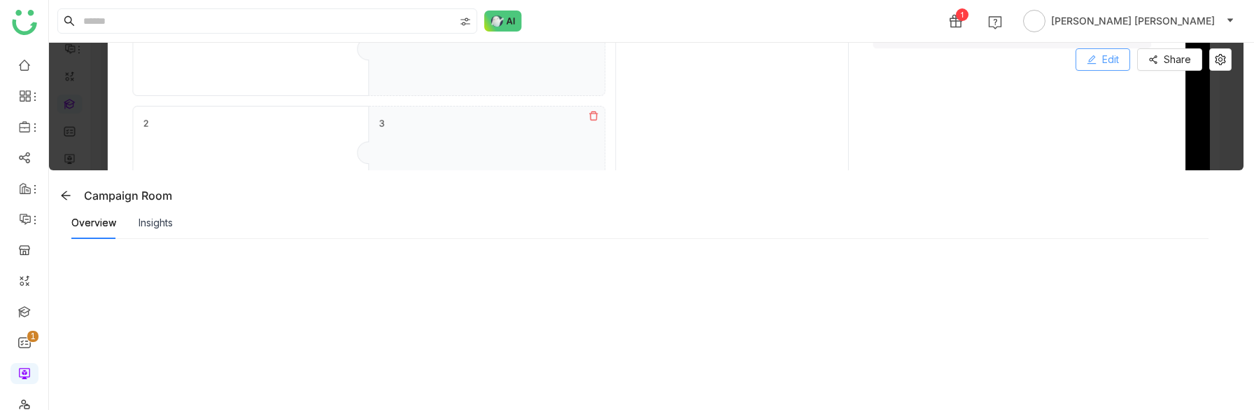
click at [1101, 68] on button "Edit" at bounding box center [1103, 59] width 55 height 22
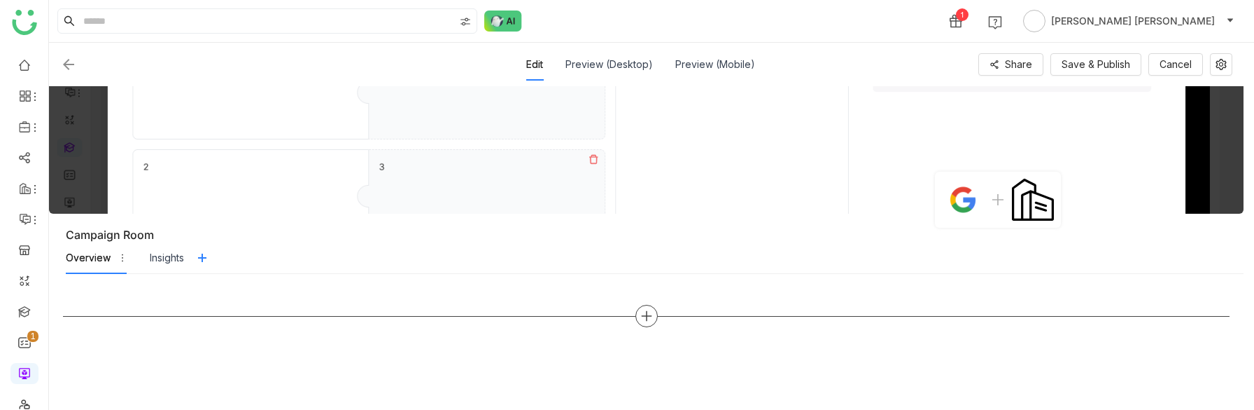
click at [650, 315] on icon at bounding box center [647, 315] width 13 height 13
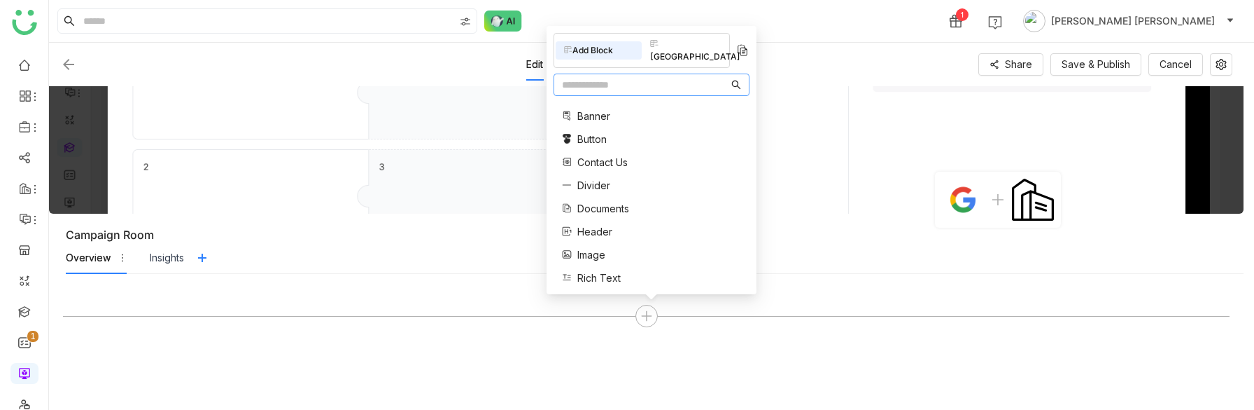
click at [604, 156] on span "Contact Us" at bounding box center [603, 162] width 50 height 15
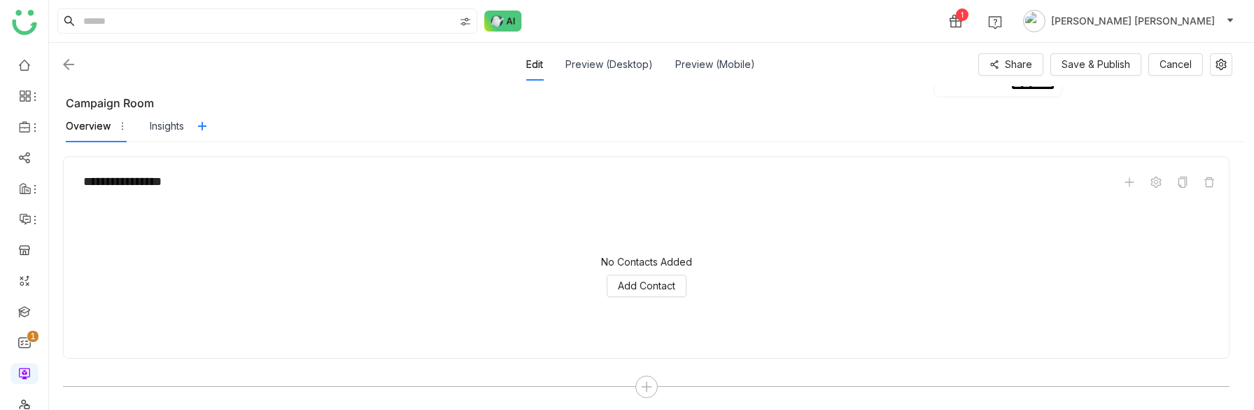
scroll to position [136, 0]
click at [1162, 176] on icon at bounding box center [1156, 177] width 11 height 11
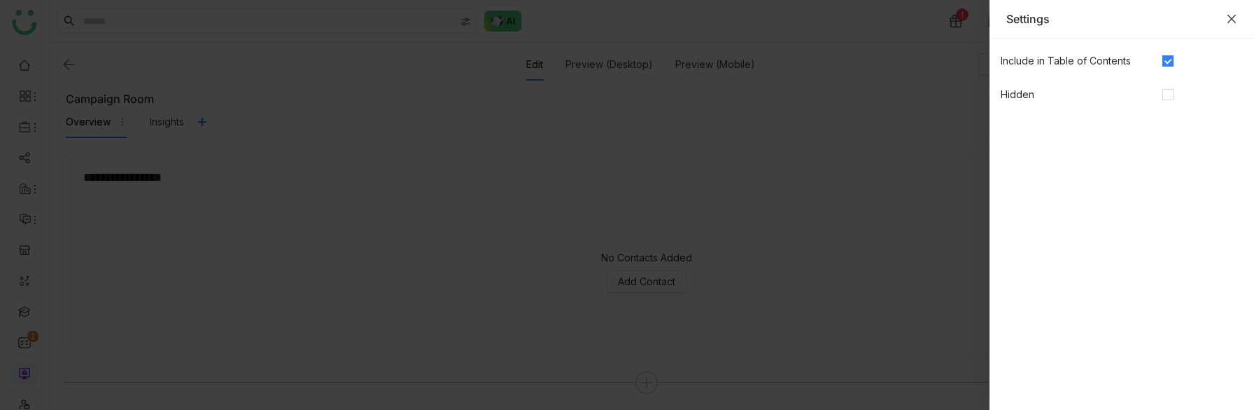
click at [1233, 16] on icon "Close" at bounding box center [1231, 18] width 11 height 11
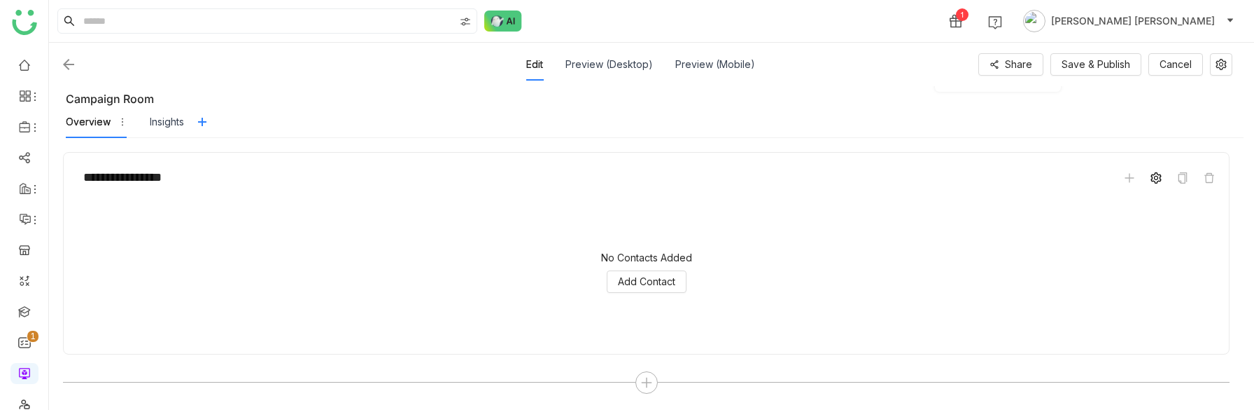
click at [1162, 180] on icon at bounding box center [1156, 177] width 11 height 11
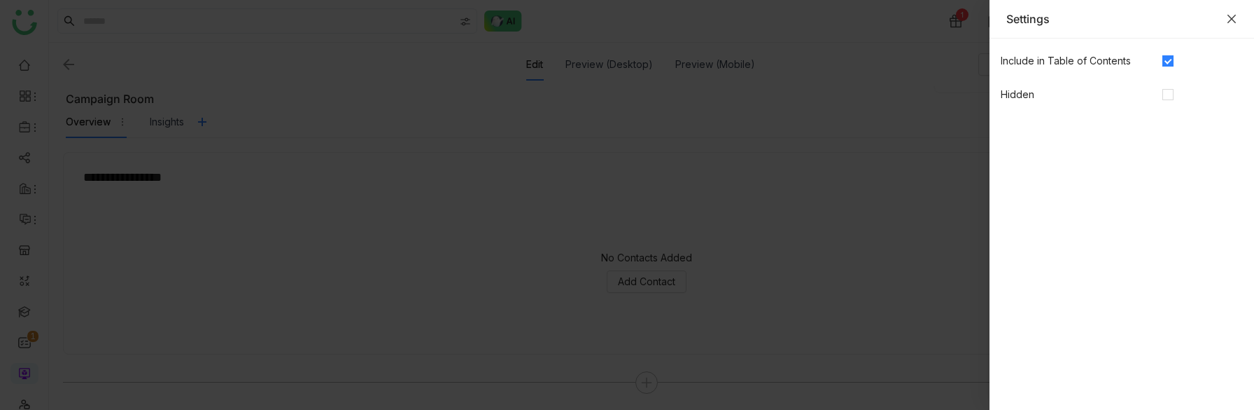
click at [1236, 15] on icon "Close" at bounding box center [1231, 18] width 11 height 11
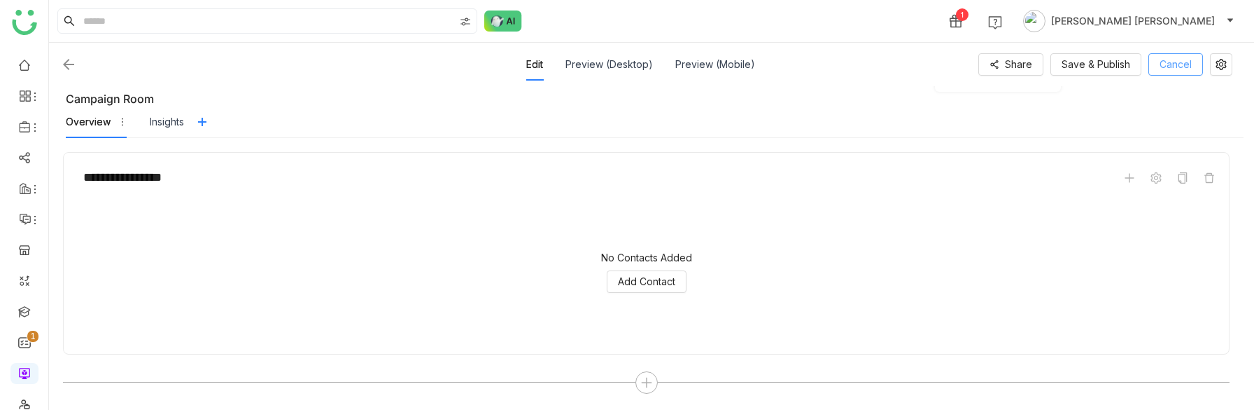
click at [1191, 69] on span "Cancel" at bounding box center [1176, 64] width 32 height 15
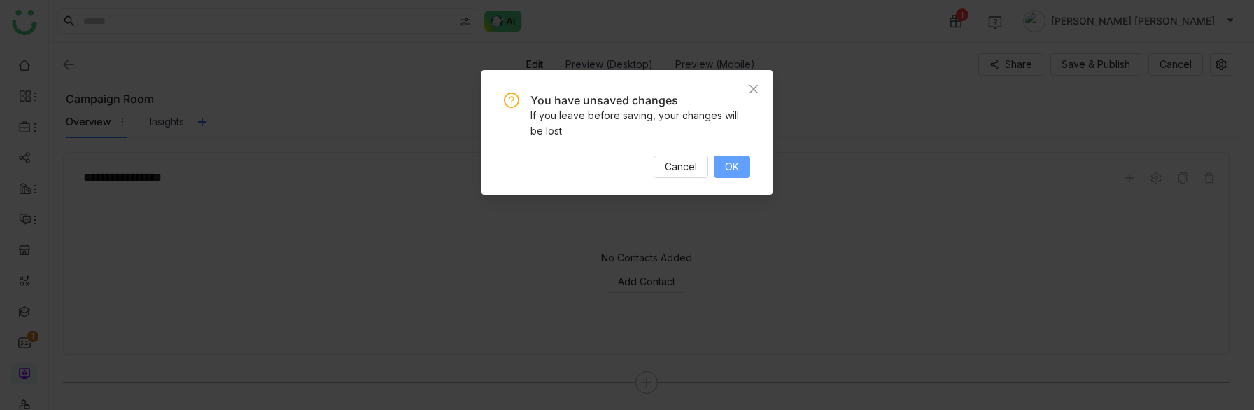
click at [740, 158] on button "OK" at bounding box center [732, 166] width 36 height 22
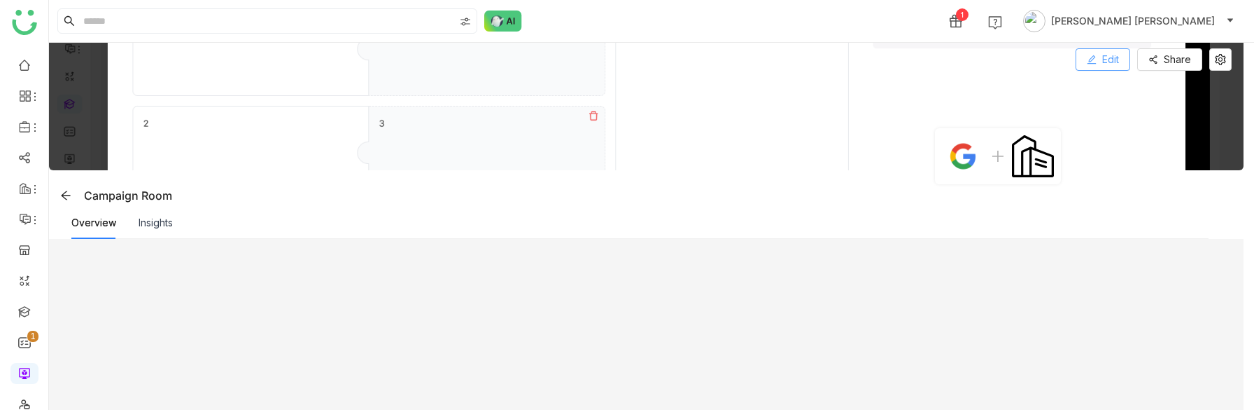
click at [1097, 62] on icon at bounding box center [1092, 60] width 10 height 10
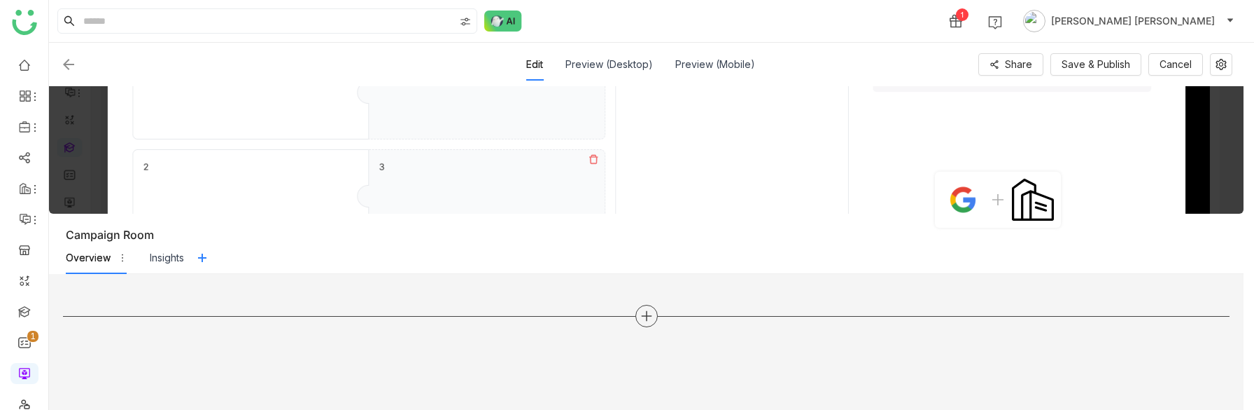
click at [653, 313] on icon at bounding box center [647, 315] width 13 height 13
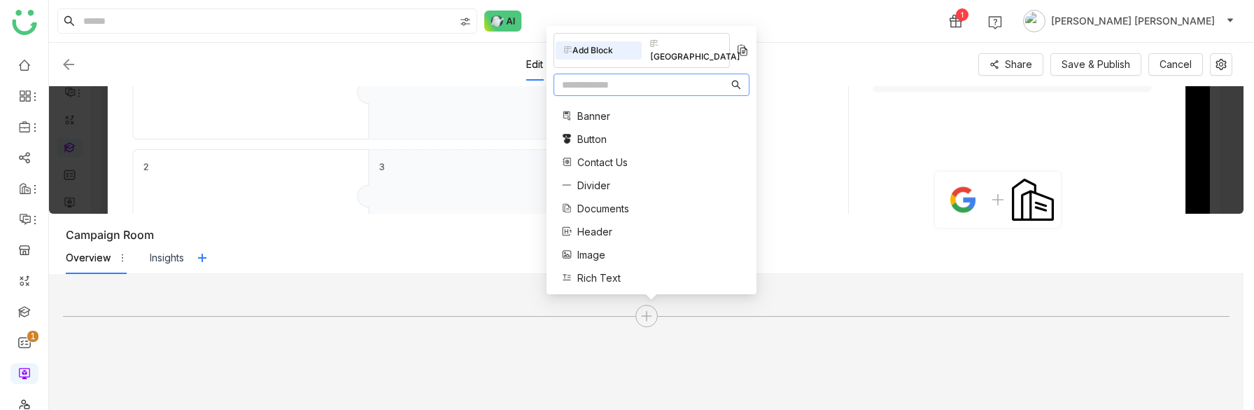
click at [620, 161] on span "Contact Us" at bounding box center [603, 162] width 50 height 15
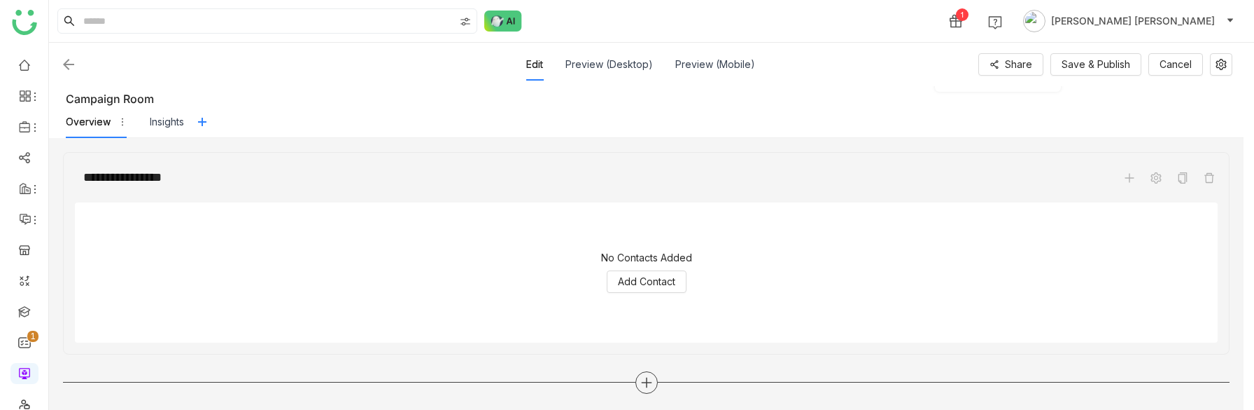
click at [647, 377] on icon at bounding box center [647, 382] width 13 height 13
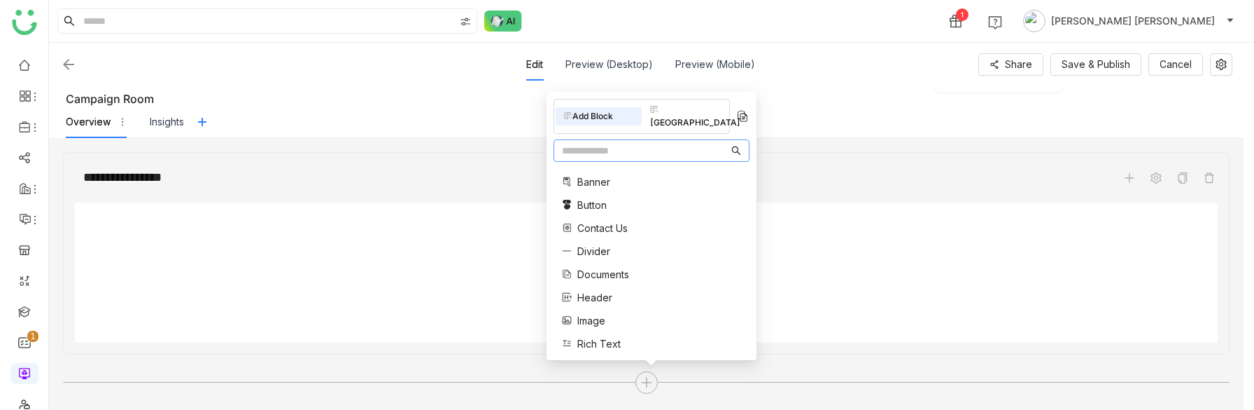
click at [614, 272] on span "Documents" at bounding box center [604, 274] width 52 height 15
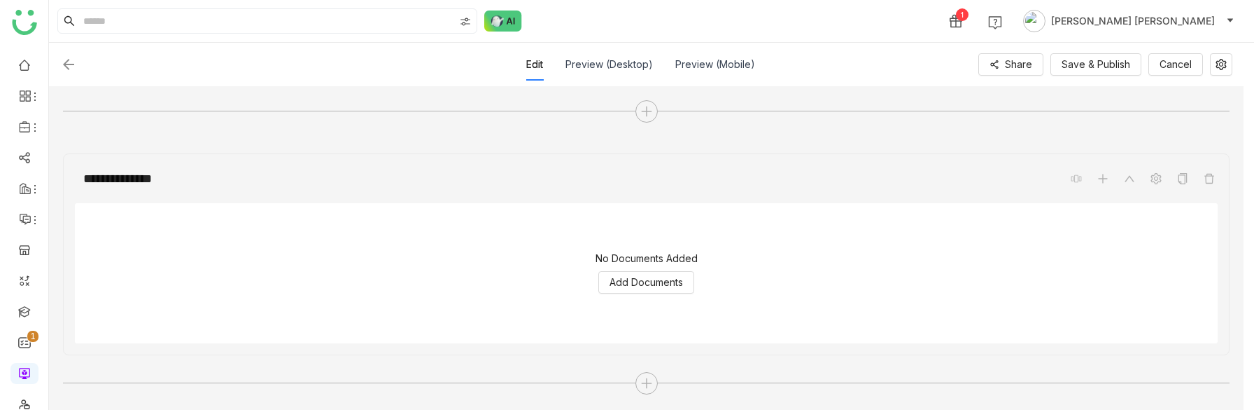
scroll to position [407, 0]
click at [1089, 66] on span "Save & Publish" at bounding box center [1096, 64] width 69 height 15
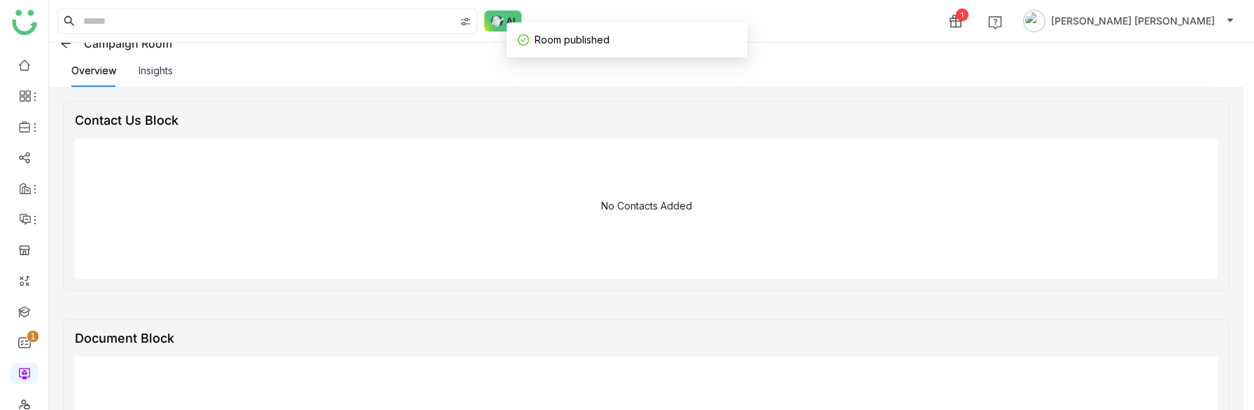
scroll to position [266, 0]
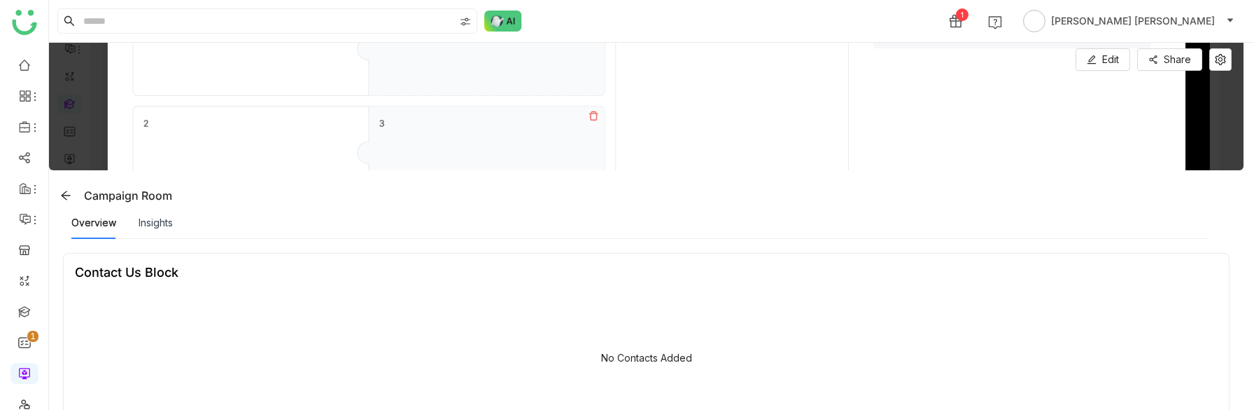
scroll to position [266, 0]
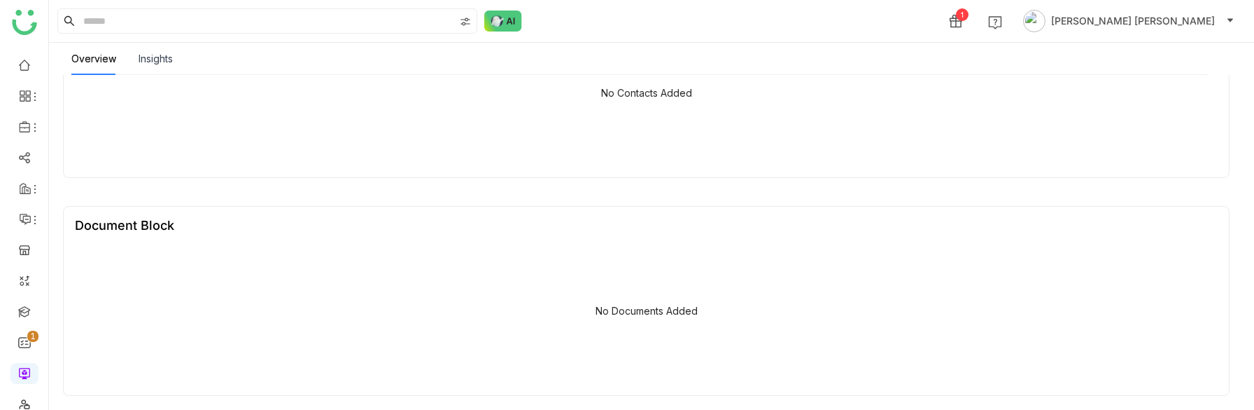
click at [174, 57] on div "Overview Insights" at bounding box center [640, 59] width 1138 height 32
click at [167, 57] on div "Insights" at bounding box center [156, 58] width 34 height 15
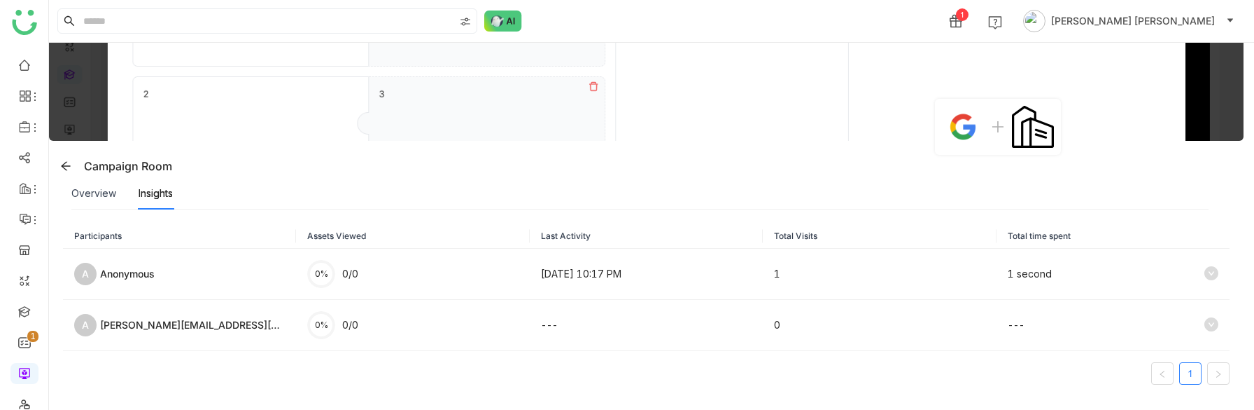
scroll to position [29, 0]
click at [88, 192] on div "Overview" at bounding box center [93, 193] width 45 height 15
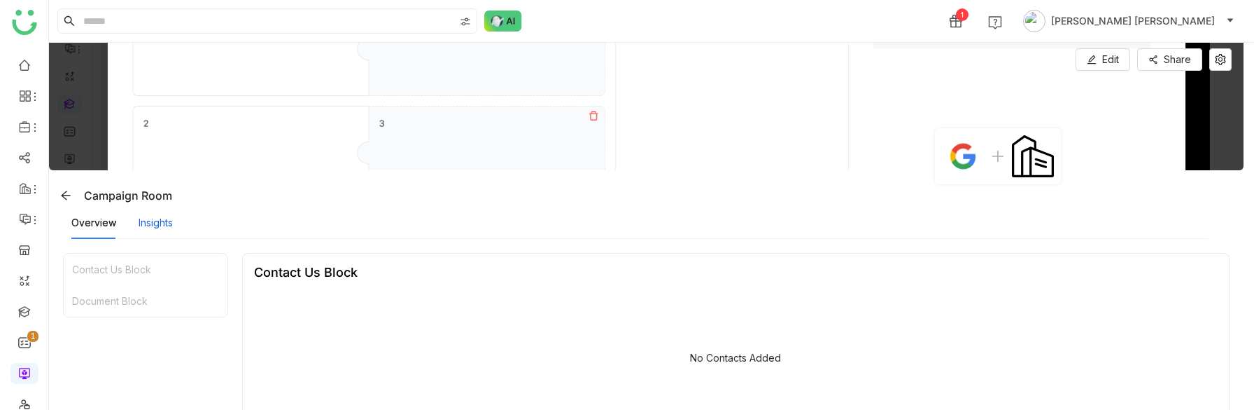
click at [162, 225] on div "Insights" at bounding box center [156, 222] width 34 height 15
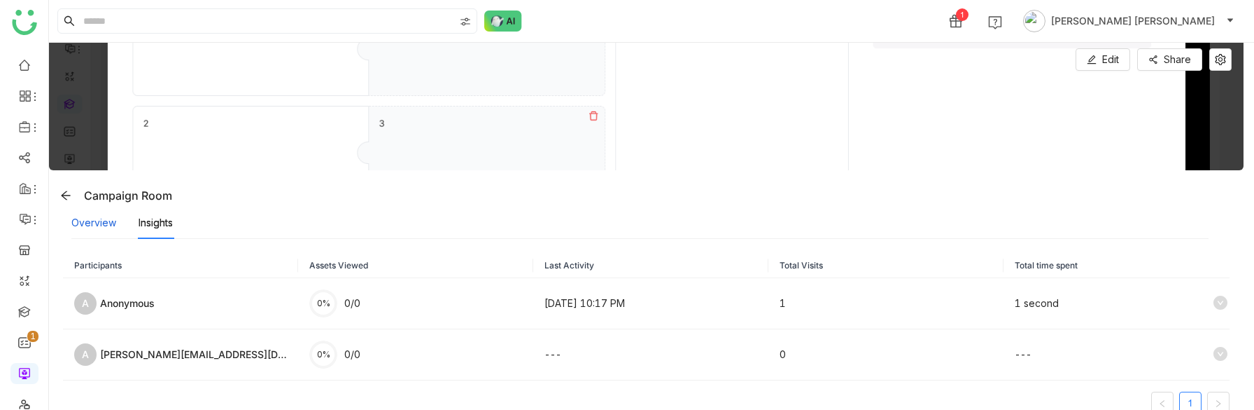
click at [103, 225] on div "Overview" at bounding box center [93, 222] width 45 height 15
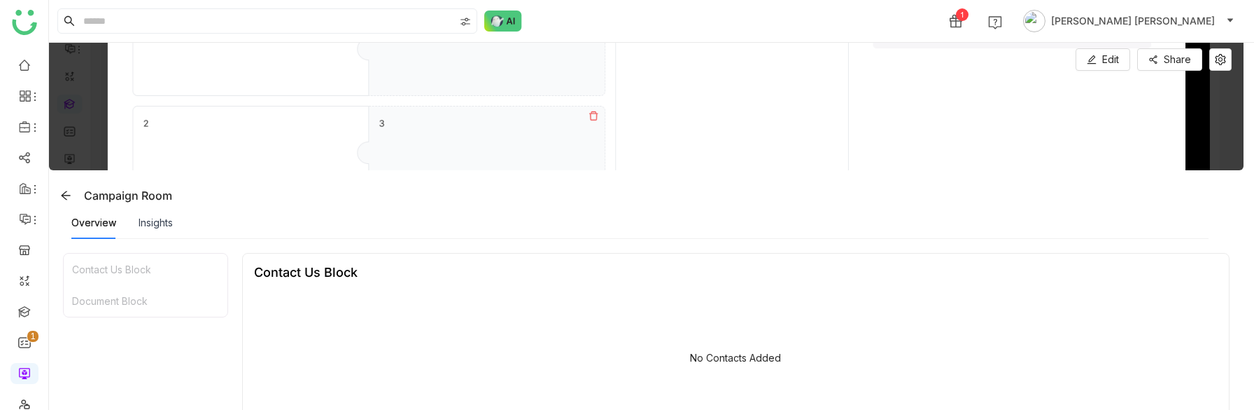
click at [174, 222] on div "Overview Insights" at bounding box center [640, 223] width 1138 height 32
click at [158, 222] on div "Insights" at bounding box center [156, 222] width 34 height 15
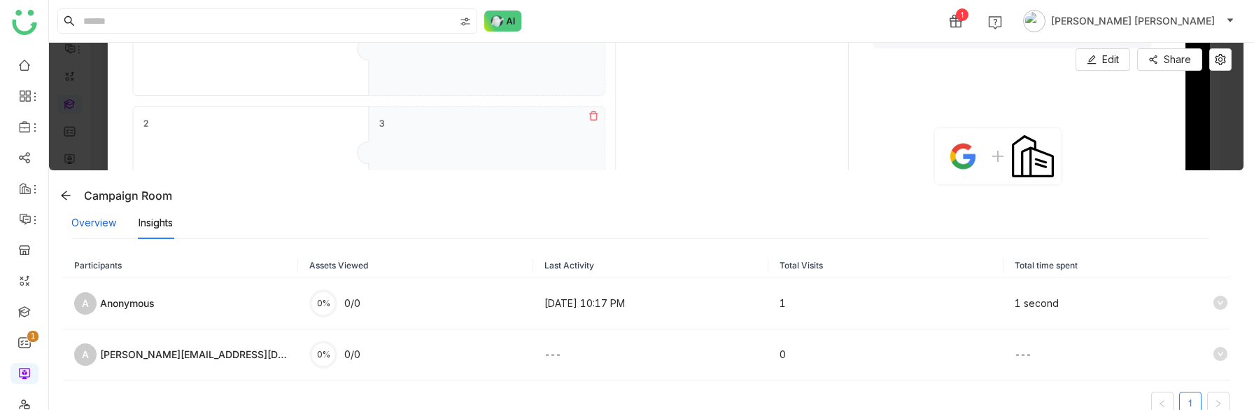
click at [88, 216] on div "Overview" at bounding box center [93, 222] width 45 height 15
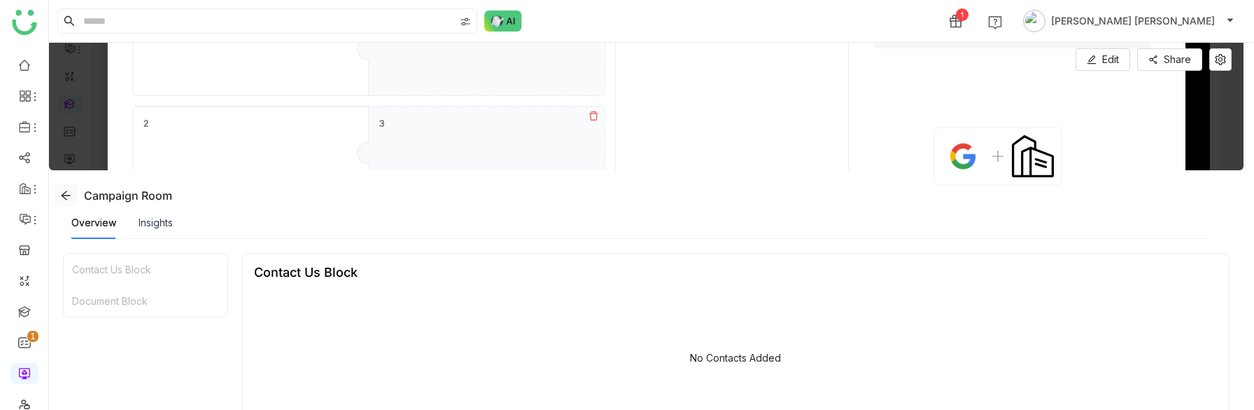
click at [69, 191] on icon at bounding box center [65, 195] width 11 height 11
